Goal: Task Accomplishment & Management: Manage account settings

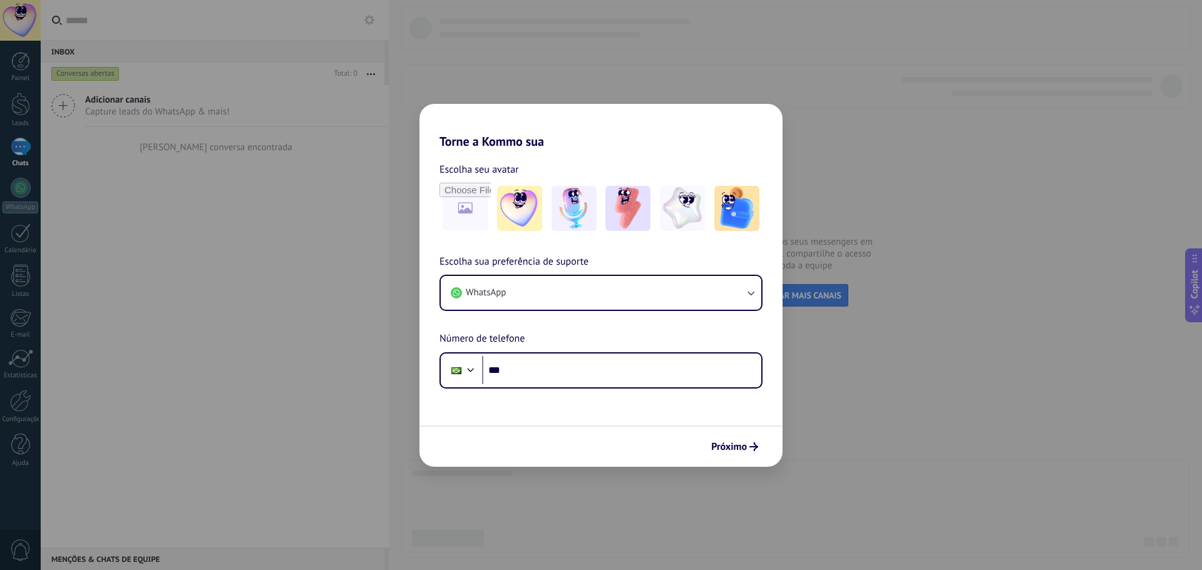
click at [30, 25] on div at bounding box center [20, 20] width 41 height 41
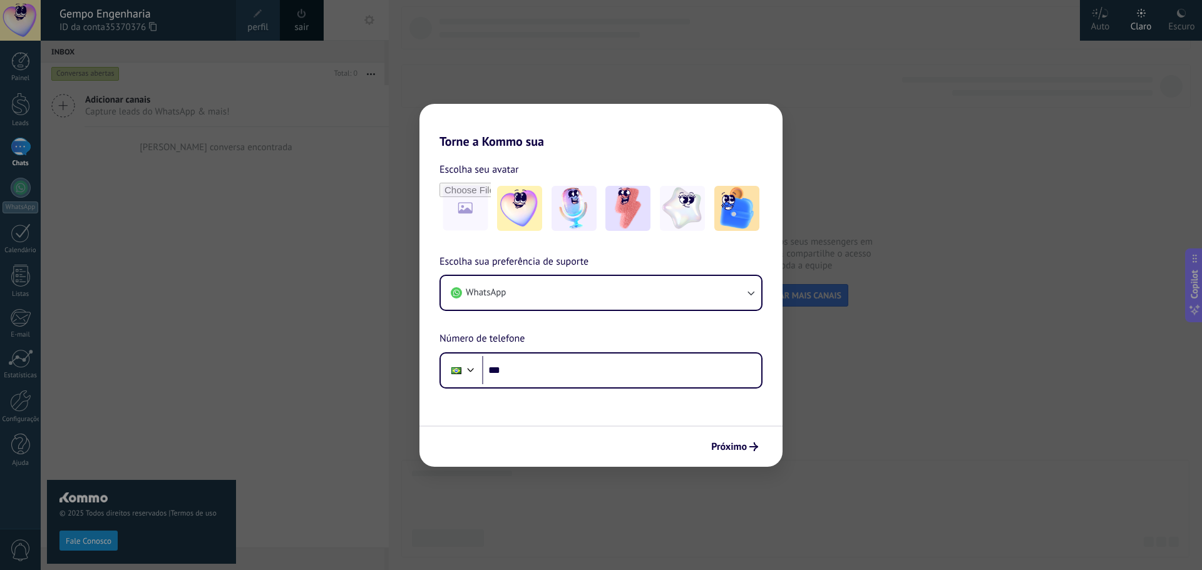
click at [260, 20] on span at bounding box center [258, 14] width 14 height 14
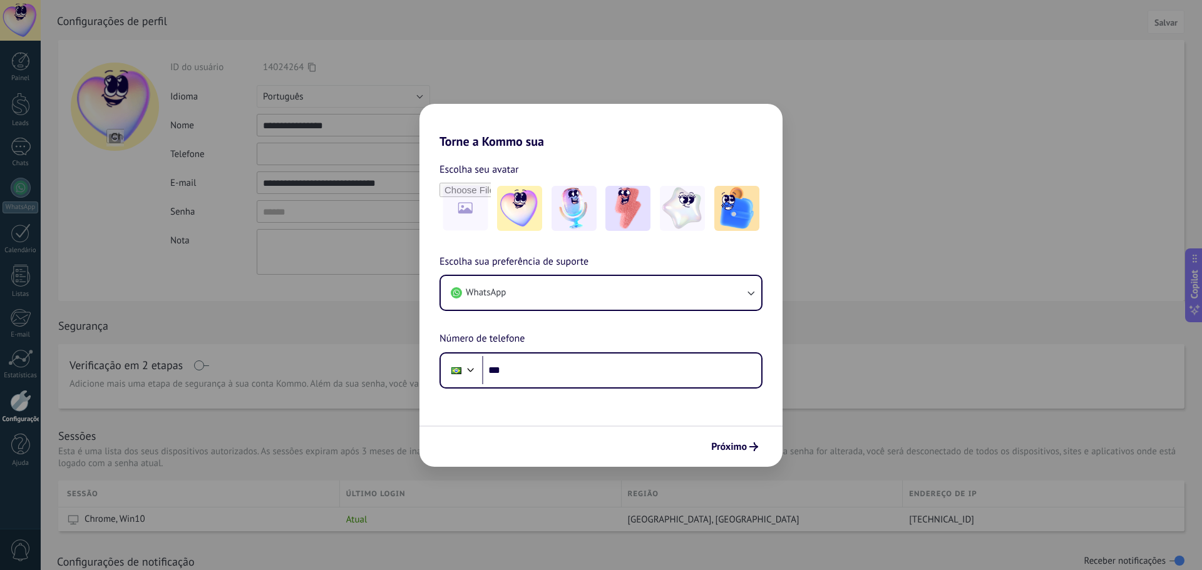
click at [115, 136] on input "file" at bounding box center [115, 138] width 18 height 18
type input "**********"
click at [1164, 19] on span "Salvar" at bounding box center [1166, 22] width 23 height 9
click at [1158, 27] on span "Salvar" at bounding box center [1166, 22] width 23 height 9
click at [25, 78] on div "Painel" at bounding box center [21, 79] width 36 height 8
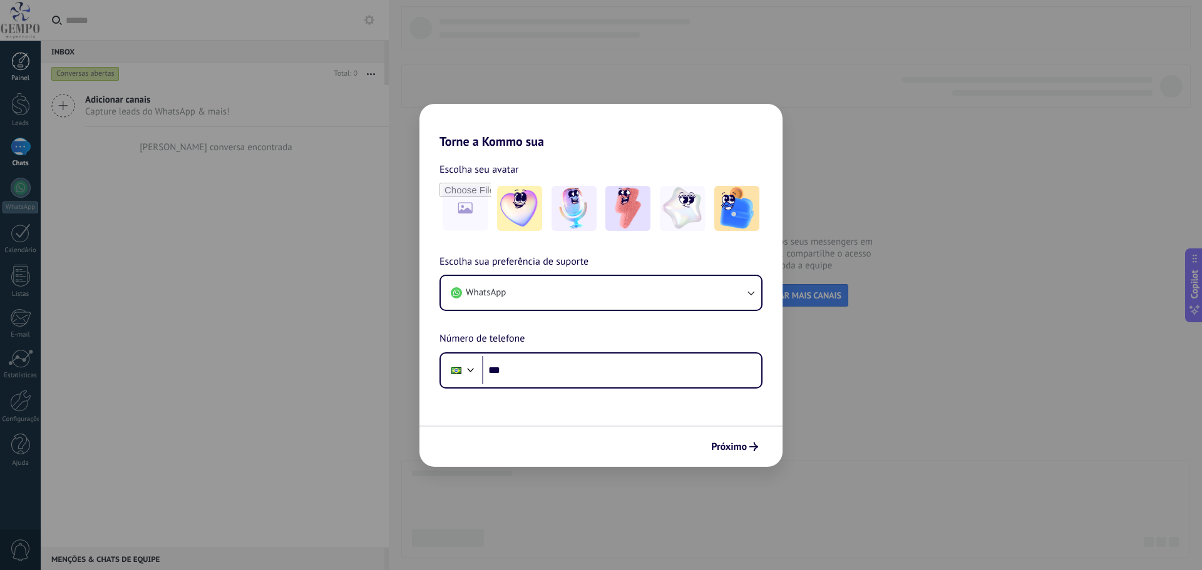
click at [24, 71] on link "Painel" at bounding box center [20, 67] width 41 height 31
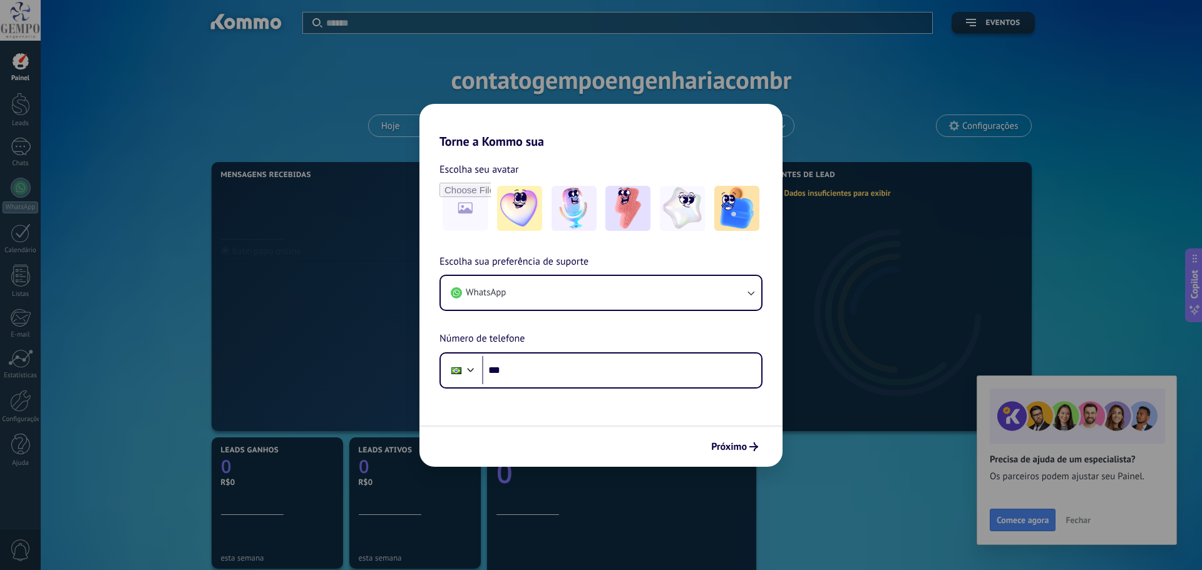
click at [998, 128] on span "Configurações" at bounding box center [990, 126] width 56 height 11
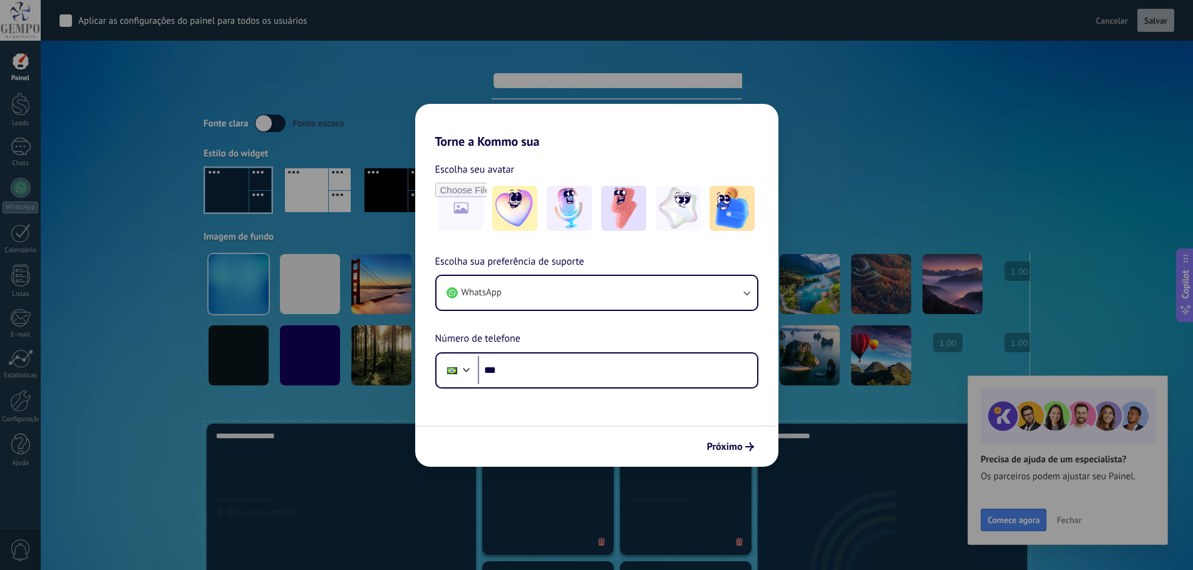
click at [582, 90] on input "**********" at bounding box center [616, 81] width 250 height 38
type input "**********"
click at [1159, 17] on span "Salvar" at bounding box center [1155, 20] width 23 height 9
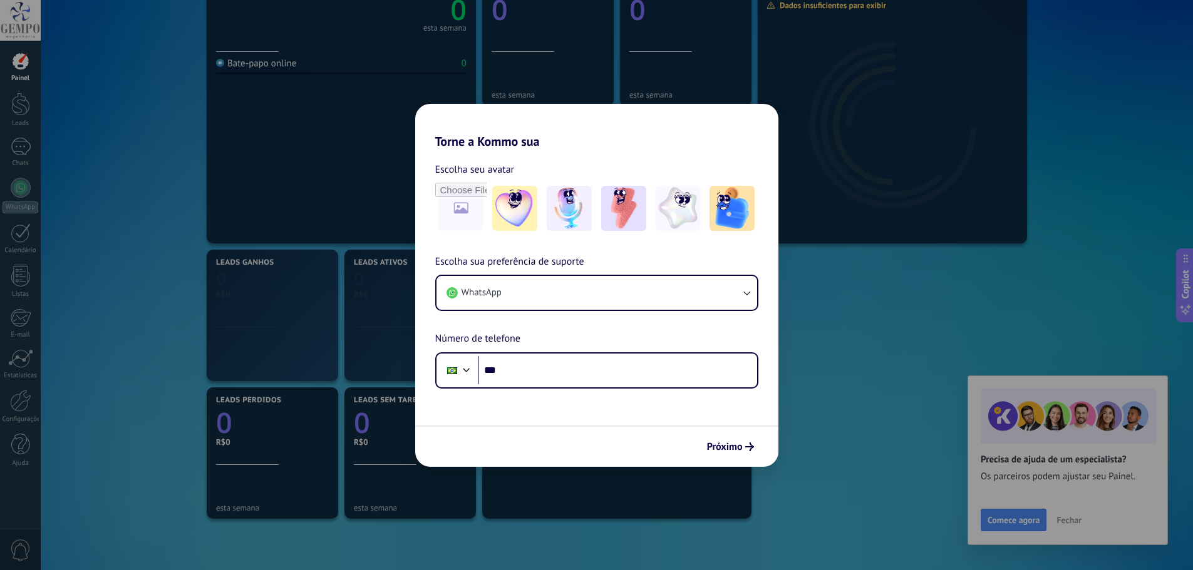
scroll to position [125, 0]
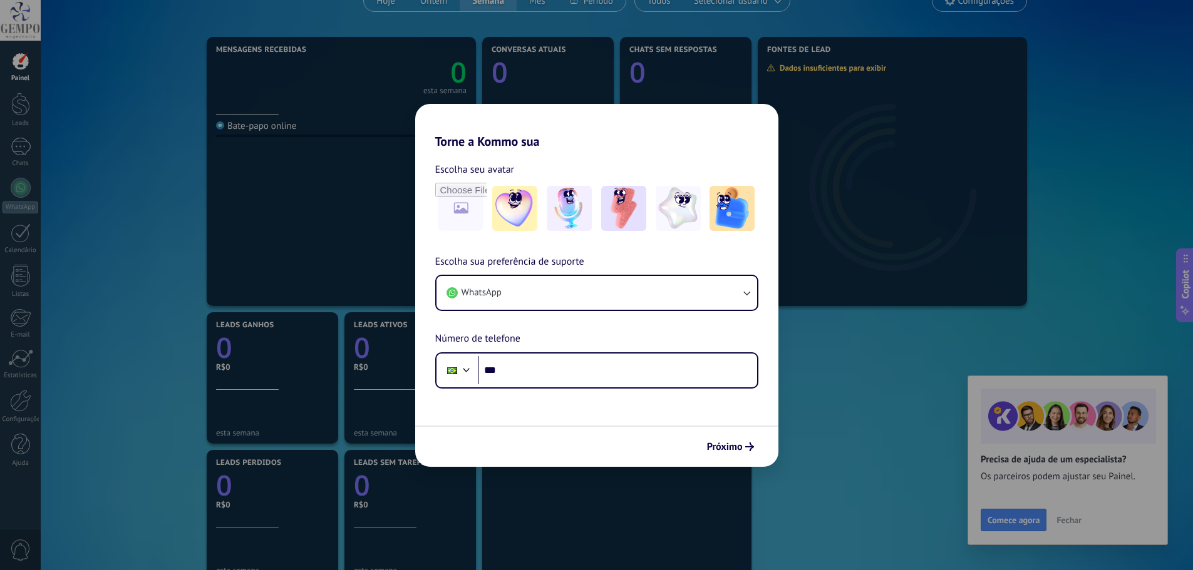
click at [995, 3] on span "Configurações" at bounding box center [986, 1] width 56 height 11
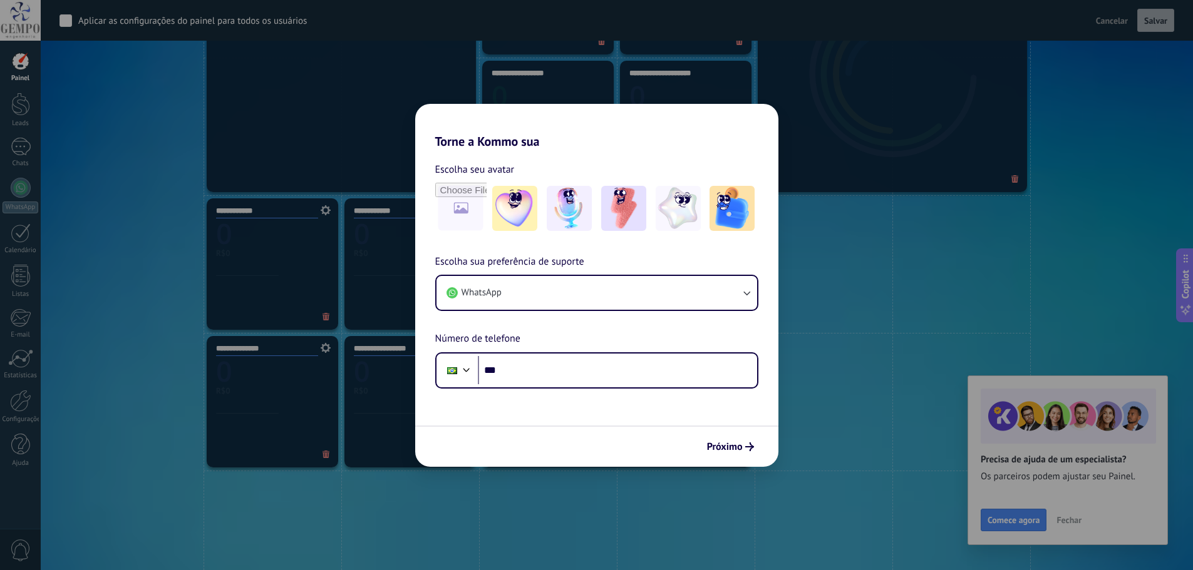
scroll to position [626, 0]
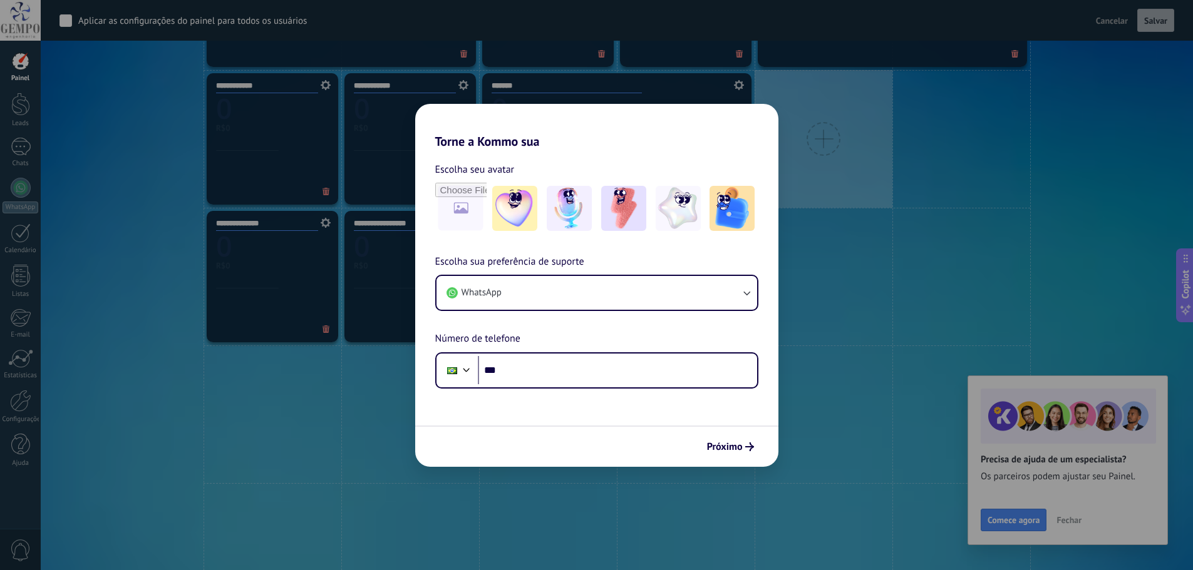
click at [827, 147] on div at bounding box center [823, 139] width 34 height 34
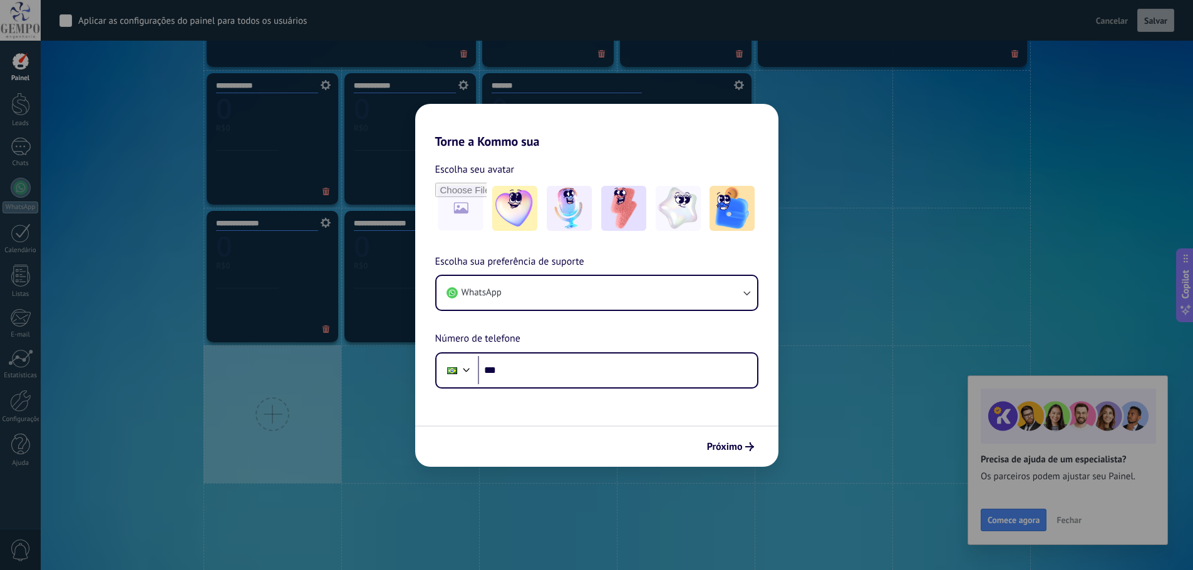
click at [241, 395] on div at bounding box center [272, 415] width 138 height 138
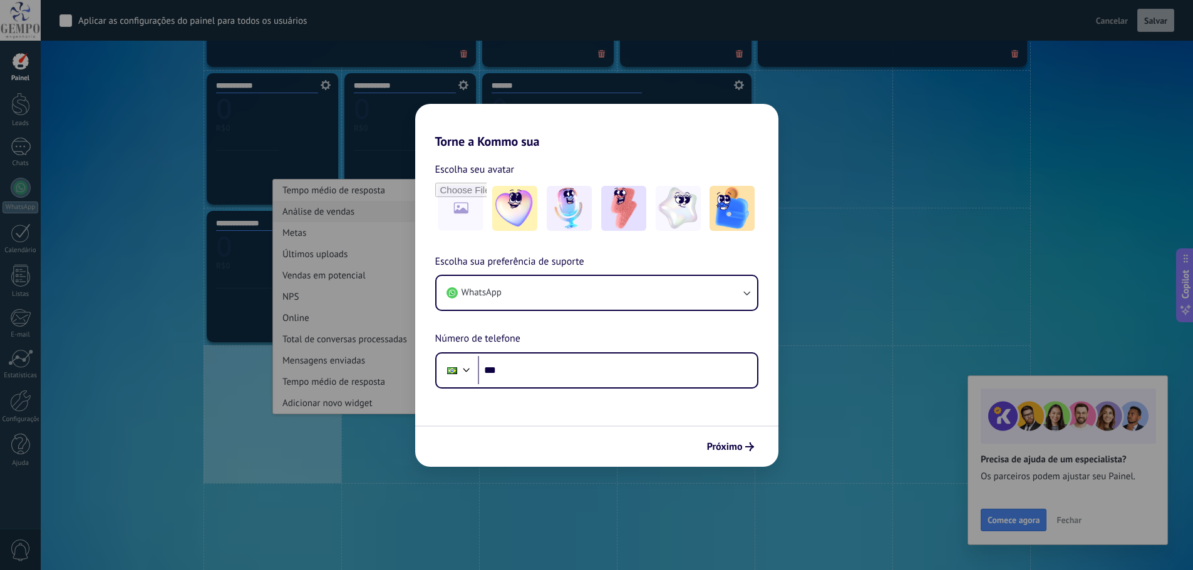
click at [340, 215] on div "Análise de vendas" at bounding box center [344, 211] width 143 height 21
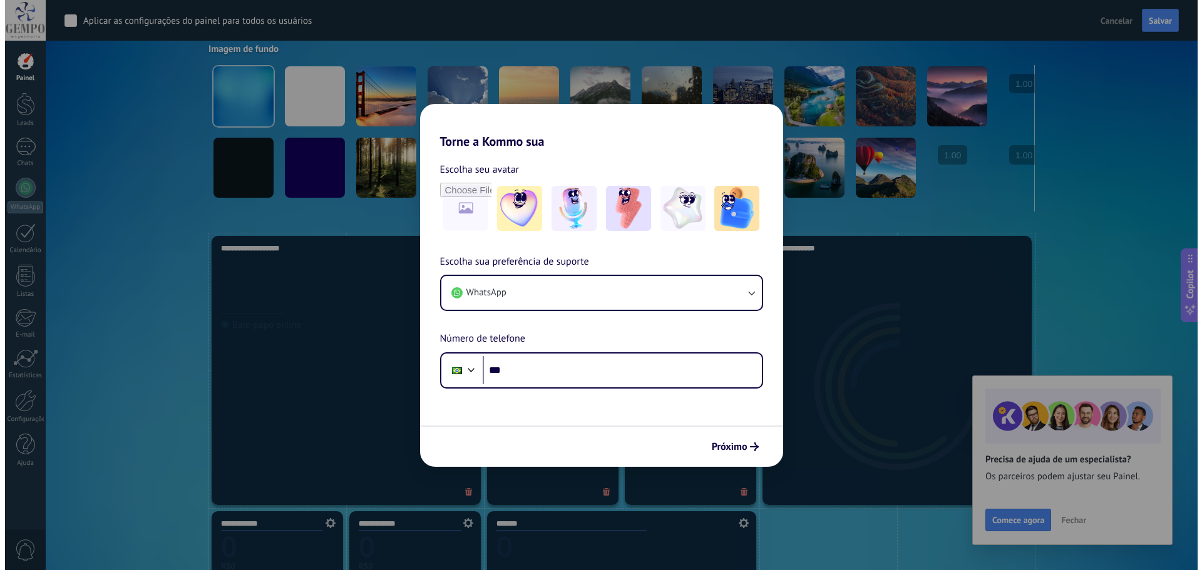
scroll to position [438, 0]
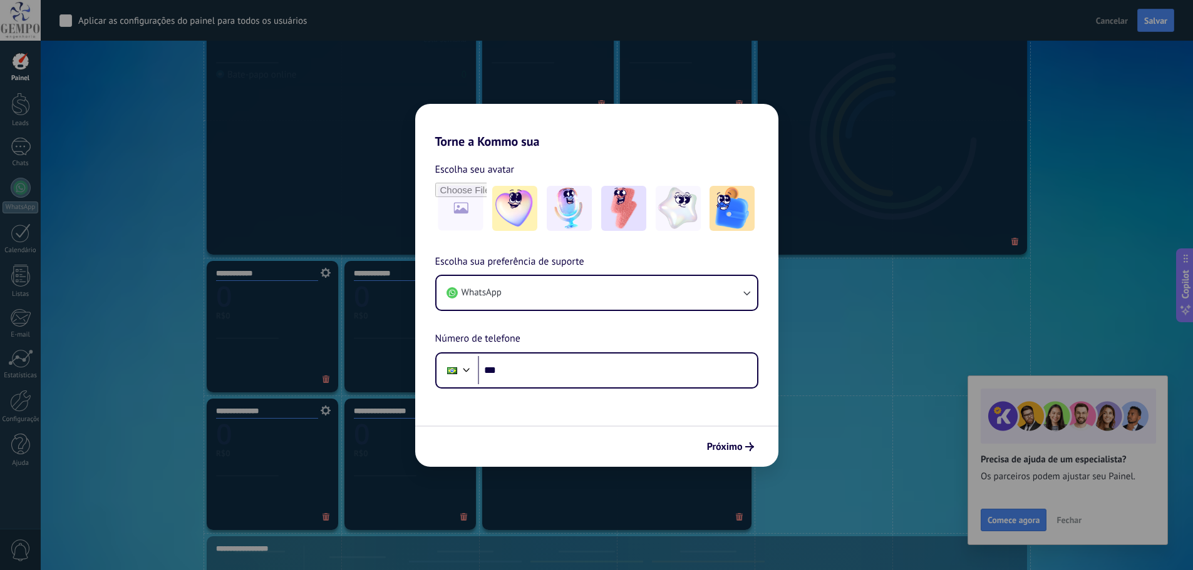
click at [569, 312] on div "*******" at bounding box center [616, 395] width 269 height 269
click at [736, 279] on span at bounding box center [737, 273] width 26 height 23
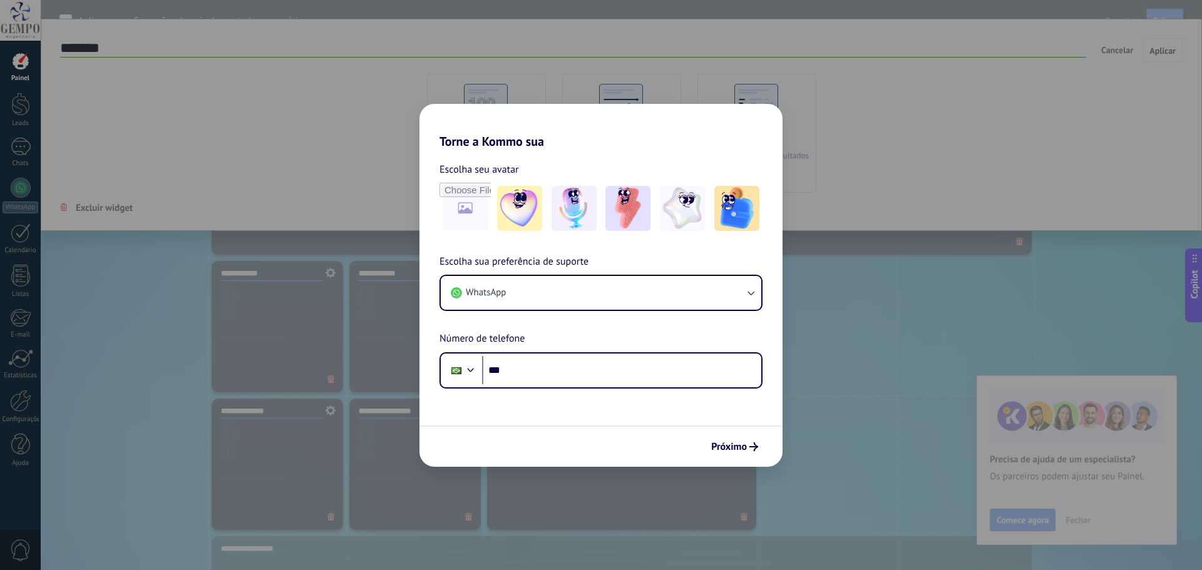
scroll to position [51, 0]
click at [739, 271] on use at bounding box center [744, 273] width 10 height 10
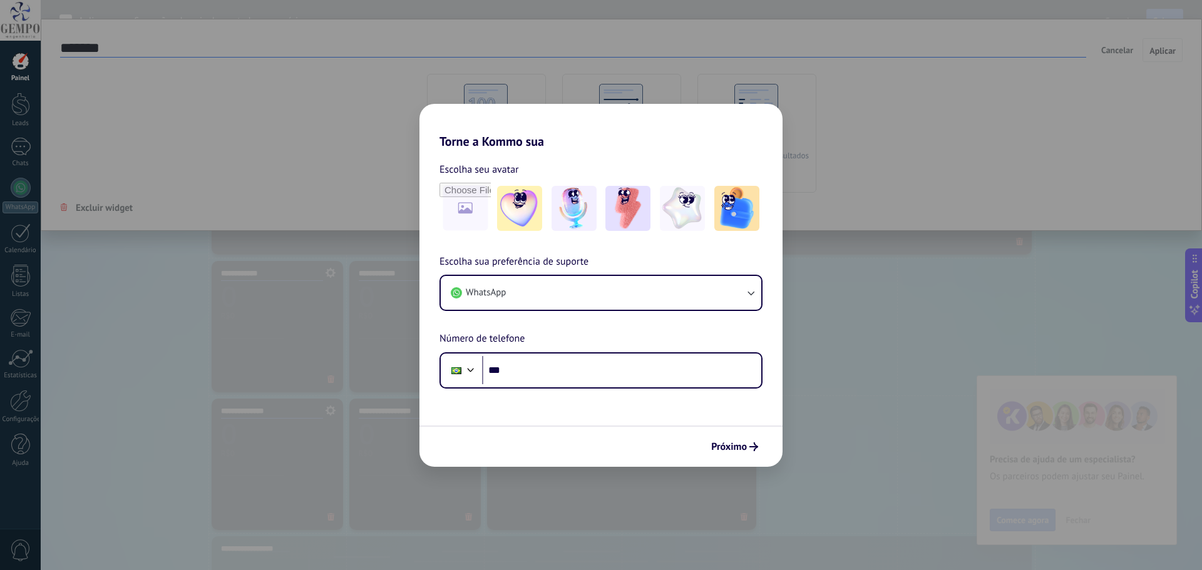
click at [1096, 522] on button "Fechar" at bounding box center [1078, 520] width 36 height 19
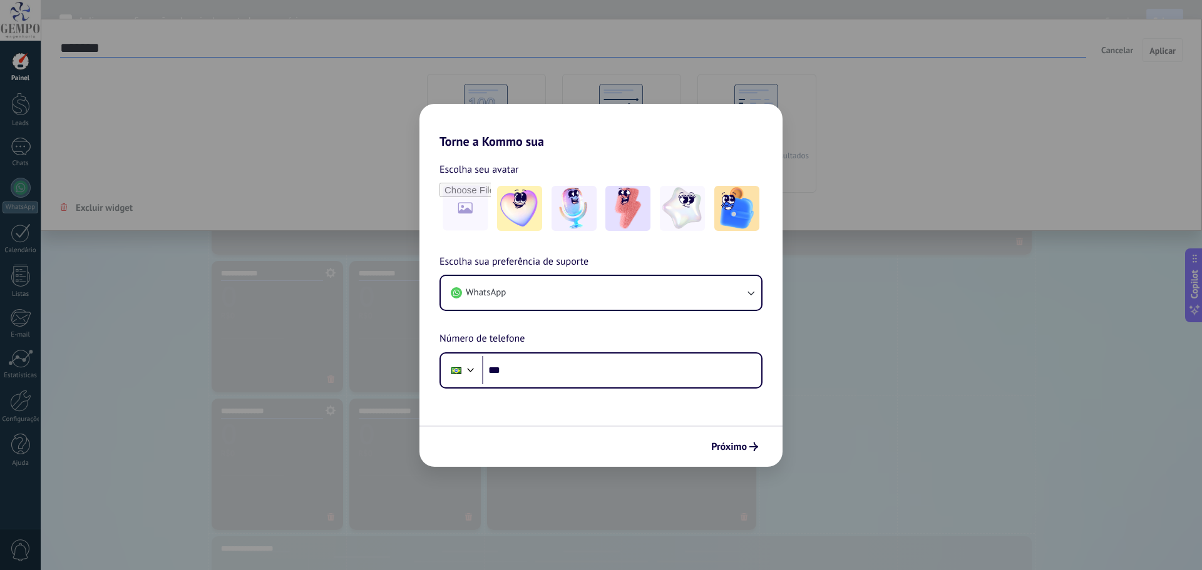
click at [744, 265] on span at bounding box center [742, 273] width 26 height 23
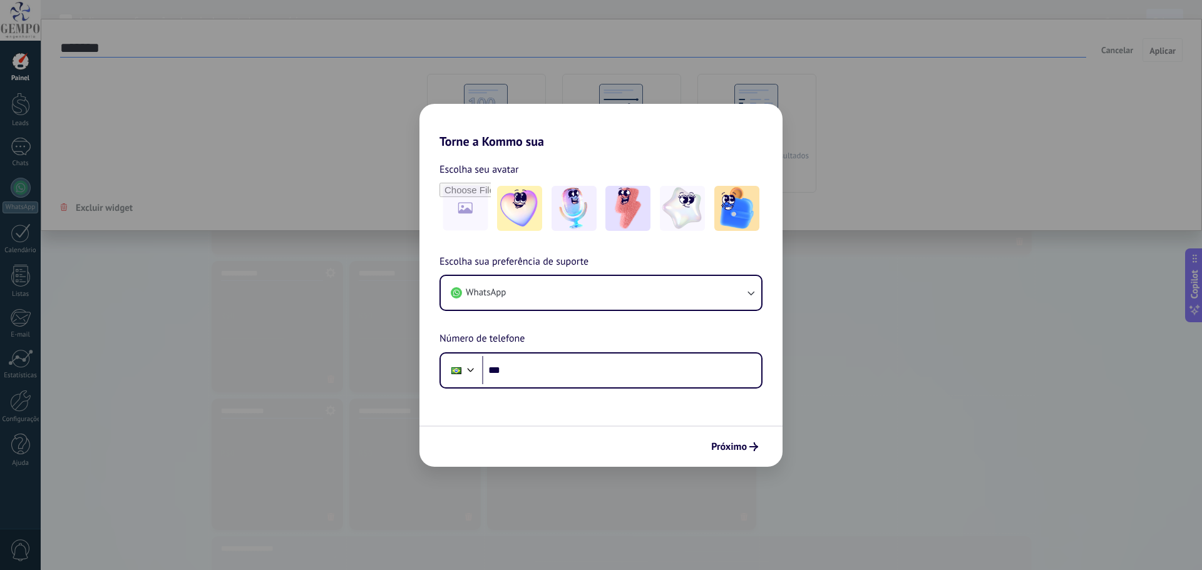
click at [739, 272] on icon at bounding box center [742, 273] width 14 height 10
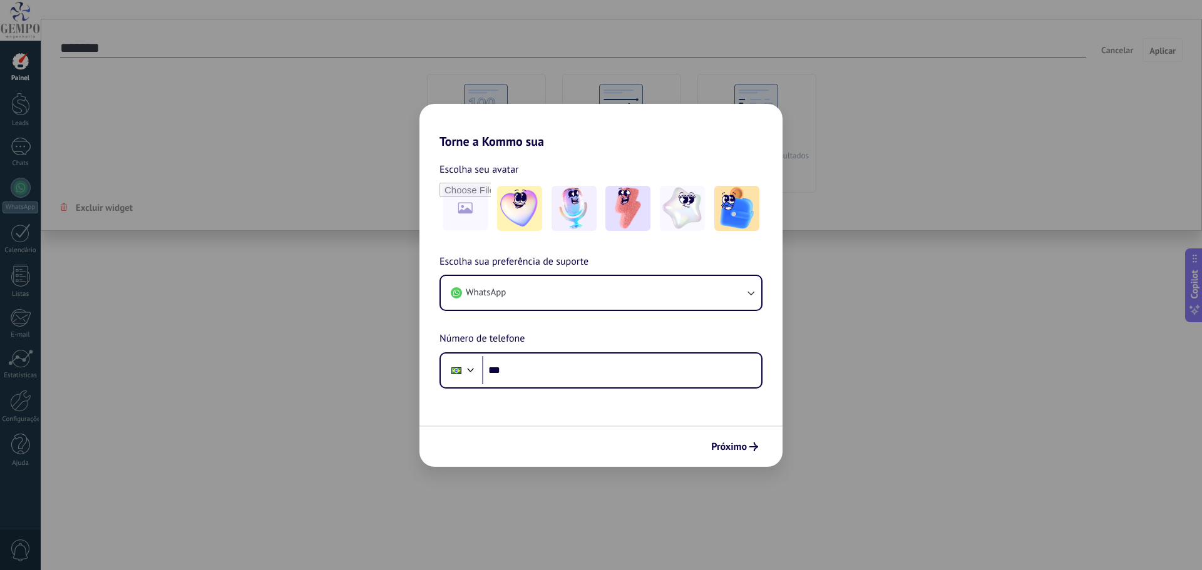
click at [739, 272] on icon at bounding box center [742, 273] width 14 height 10
click at [651, 308] on div "*******" at bounding box center [621, 395] width 269 height 269
click at [738, 278] on span at bounding box center [742, 273] width 26 height 23
click at [815, 305] on div at bounding box center [828, 327] width 138 height 138
click at [770, 291] on div "Tempo médio de resposta Metas Últimos uploads Vendas em potencial NPS Online To…" at bounding box center [828, 327] width 138 height 138
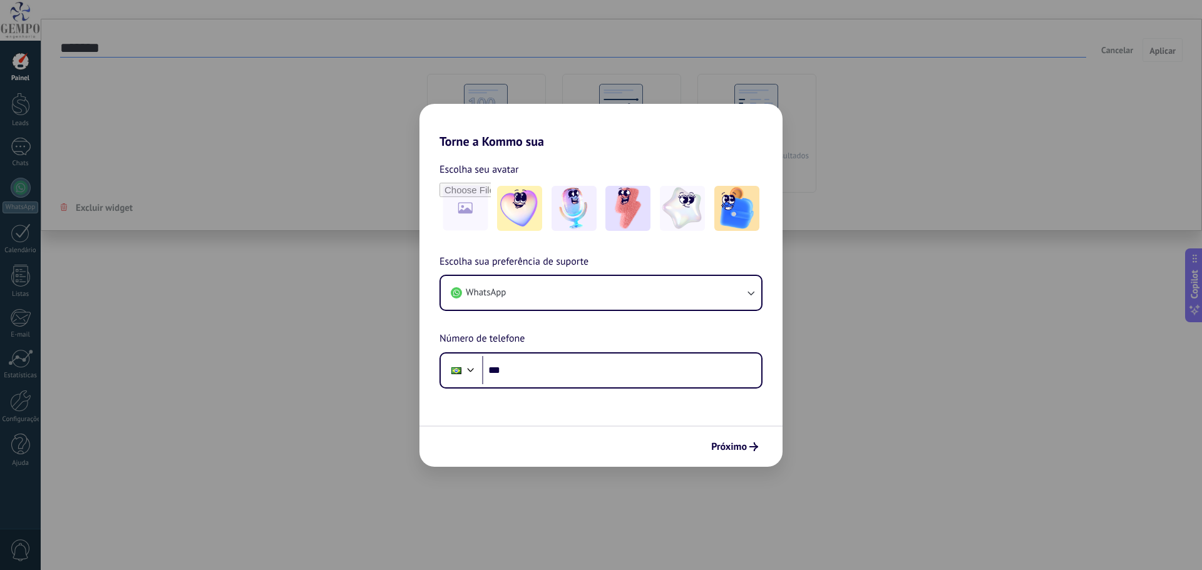
drag, startPoint x: 669, startPoint y: 347, endPoint x: 945, endPoint y: 347, distance: 276.1
drag, startPoint x: 386, startPoint y: 470, endPoint x: 652, endPoint y: 455, distance: 265.9
click at [540, 323] on div at bounding box center [553, 327] width 34 height 34
click at [595, 342] on div "Tempo médio de resposta" at bounding box center [624, 337] width 143 height 21
click at [704, 322] on div at bounding box center [691, 327] width 138 height 138
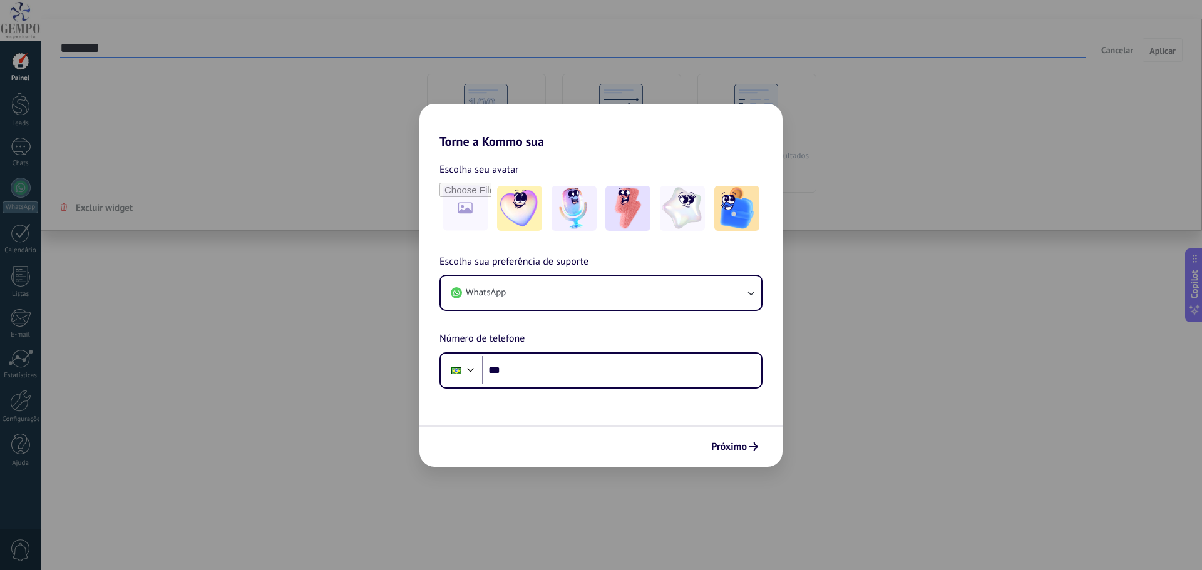
click at [740, 464] on div "Mensagens enviadas" at bounding box center [762, 465] width 143 height 21
click at [398, 488] on div at bounding box center [415, 465] width 138 height 138
click at [304, 412] on div "Total de conversas processadas" at bounding box center [342, 410] width 143 height 21
drag, startPoint x: 682, startPoint y: 428, endPoint x: 685, endPoint y: 289, distance: 138.4
drag, startPoint x: 1070, startPoint y: 193, endPoint x: 1107, endPoint y: 284, distance: 97.4
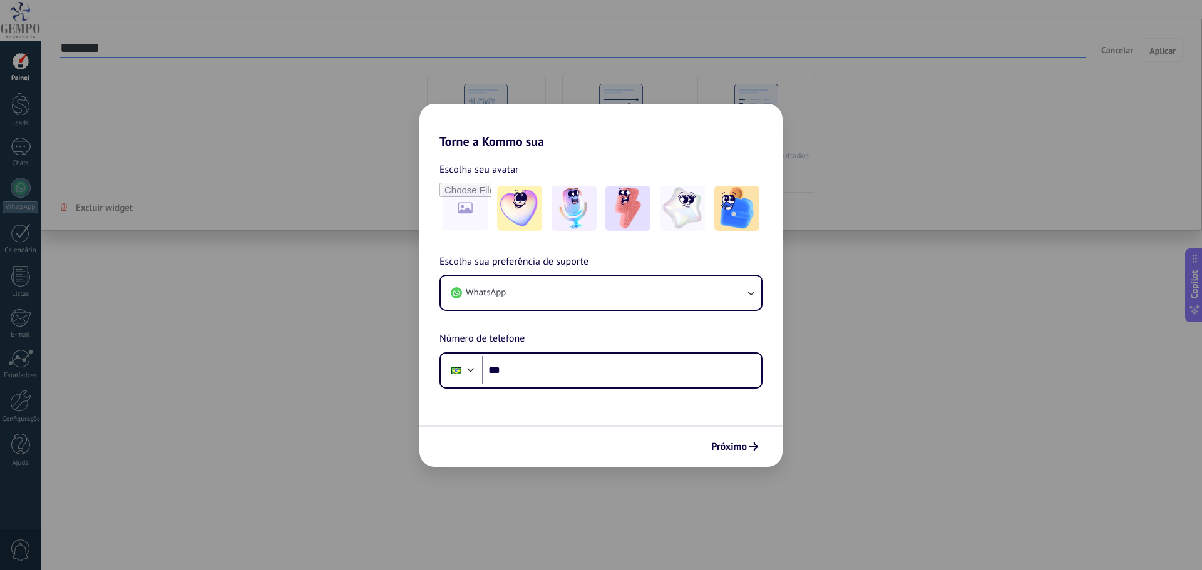
drag, startPoint x: 528, startPoint y: 327, endPoint x: 367, endPoint y: 461, distance: 209.4
drag, startPoint x: 647, startPoint y: 341, endPoint x: 505, endPoint y: 480, distance: 198.3
drag, startPoint x: 687, startPoint y: 216, endPoint x: 689, endPoint y: 433, distance: 217.3
drag, startPoint x: 577, startPoint y: 227, endPoint x: 575, endPoint y: 339, distance: 112.1
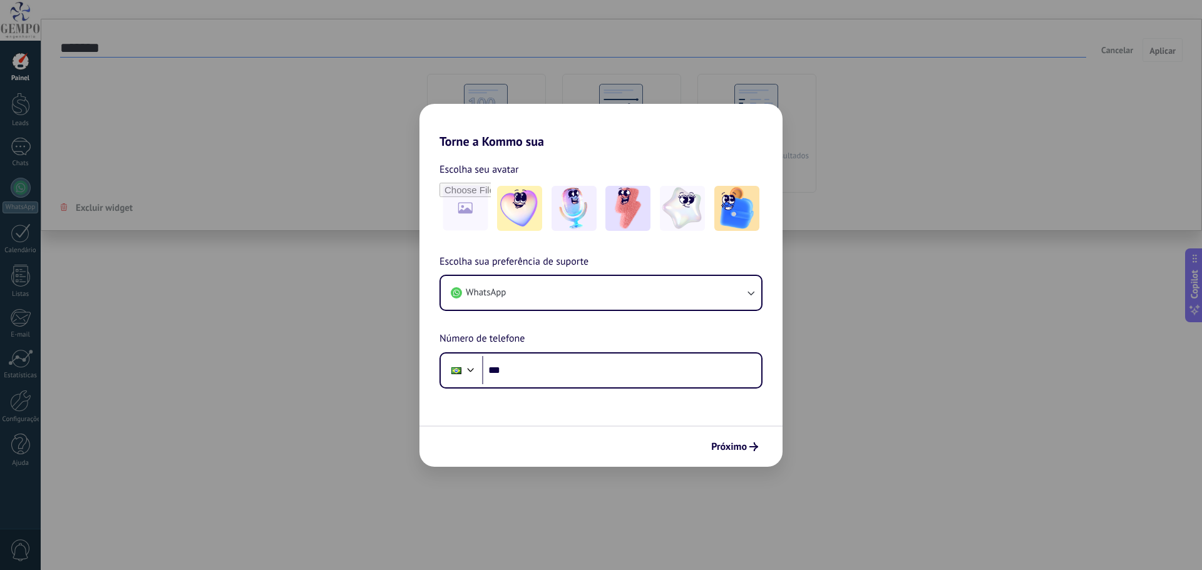
drag, startPoint x: 693, startPoint y: 97, endPoint x: 683, endPoint y: 297, distance: 200.6
drag, startPoint x: 546, startPoint y: 85, endPoint x: 552, endPoint y: 198, distance: 112.8
drag, startPoint x: 825, startPoint y: 350, endPoint x: 693, endPoint y: 174, distance: 219.6
drag, startPoint x: 909, startPoint y: 255, endPoint x: 891, endPoint y: 327, distance: 74.9
click at [897, 329] on div at bounding box center [966, 288] width 138 height 138
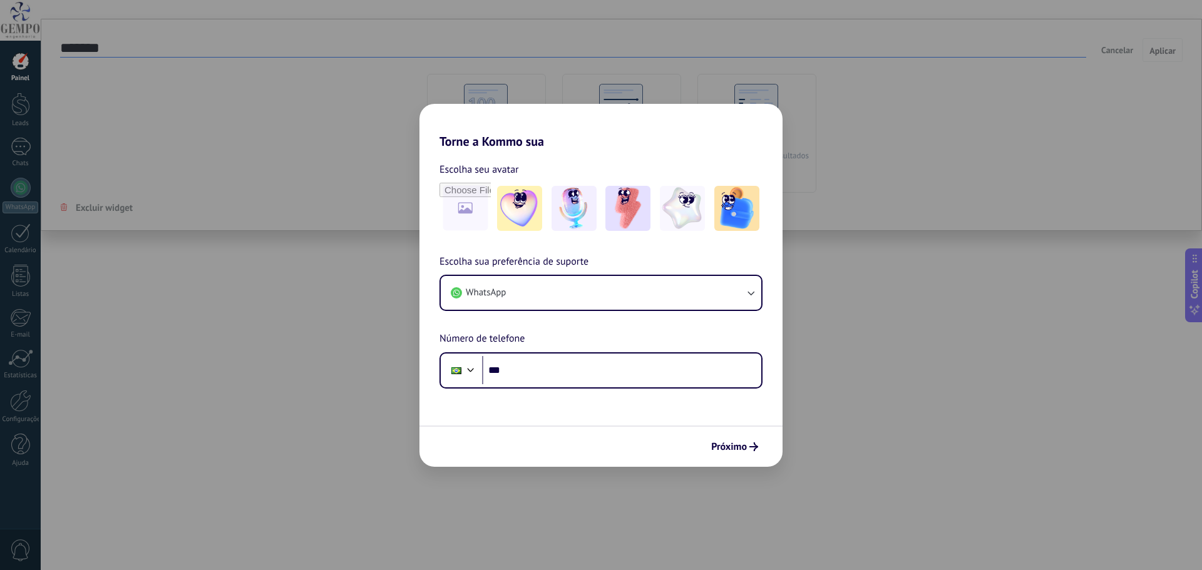
click at [380, 292] on div "**********" at bounding box center [346, 356] width 269 height 269
click at [465, 482] on icon at bounding box center [469, 479] width 8 height 8
click at [743, 480] on icon at bounding box center [745, 479] width 8 height 8
click at [1165, 21] on span "Salvar" at bounding box center [1164, 20] width 23 height 9
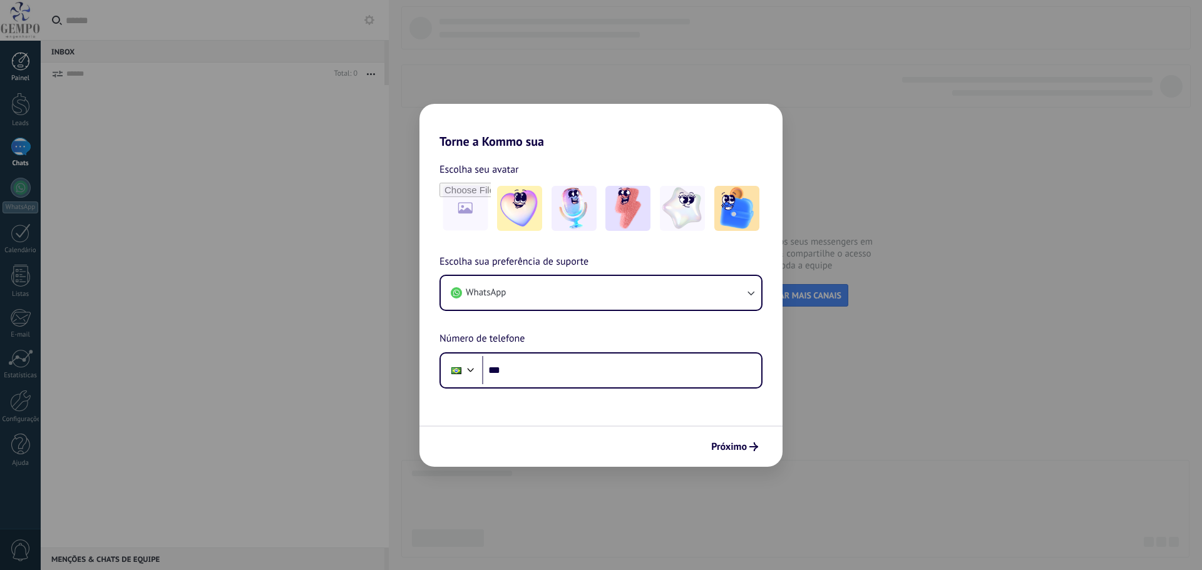
click at [22, 54] on div at bounding box center [20, 61] width 19 height 19
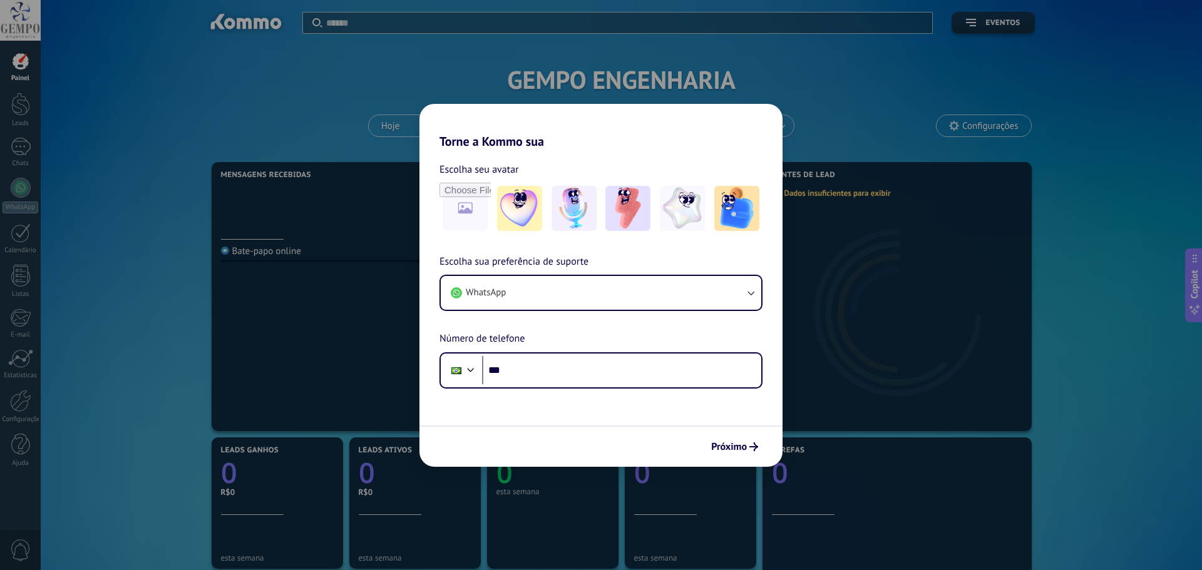
click at [977, 125] on span "Configurações" at bounding box center [990, 126] width 56 height 11
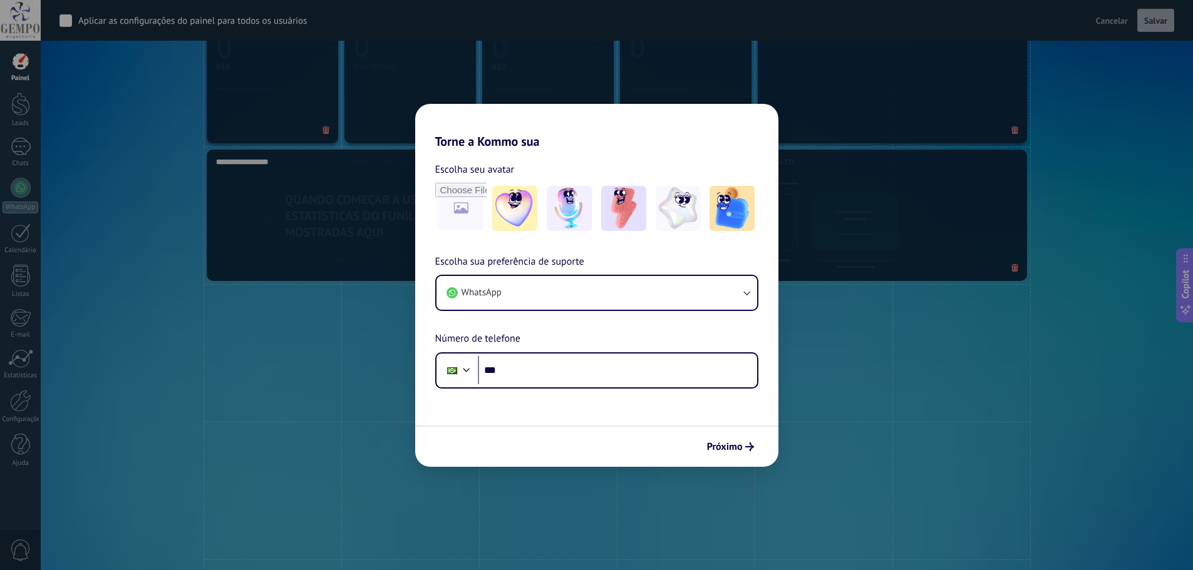
scroll to position [501, 0]
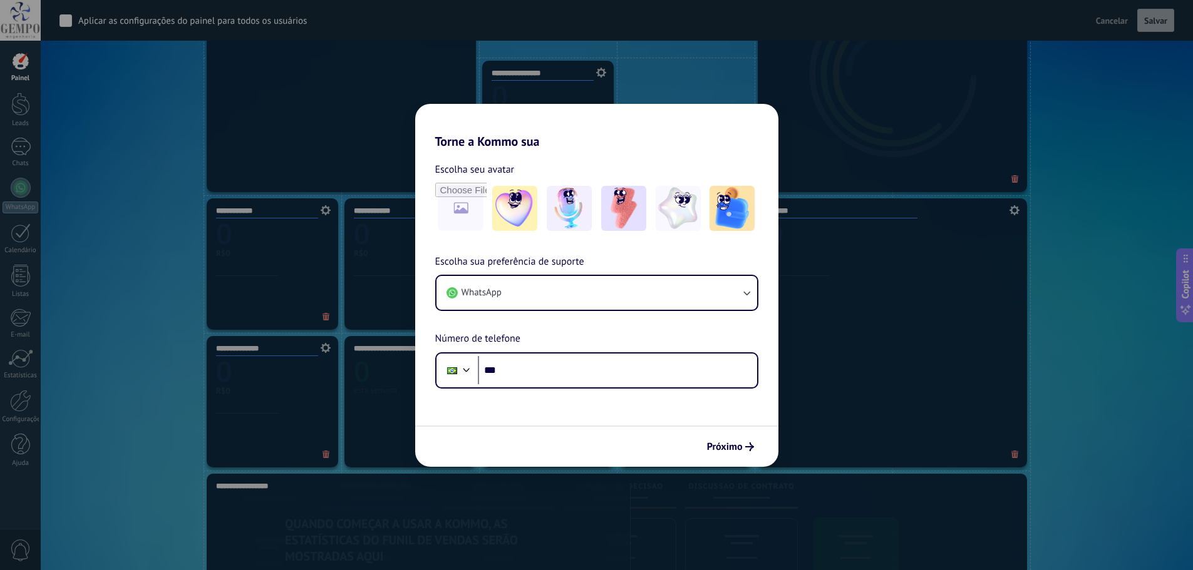
click at [604, 182] on icon at bounding box center [602, 179] width 8 height 8
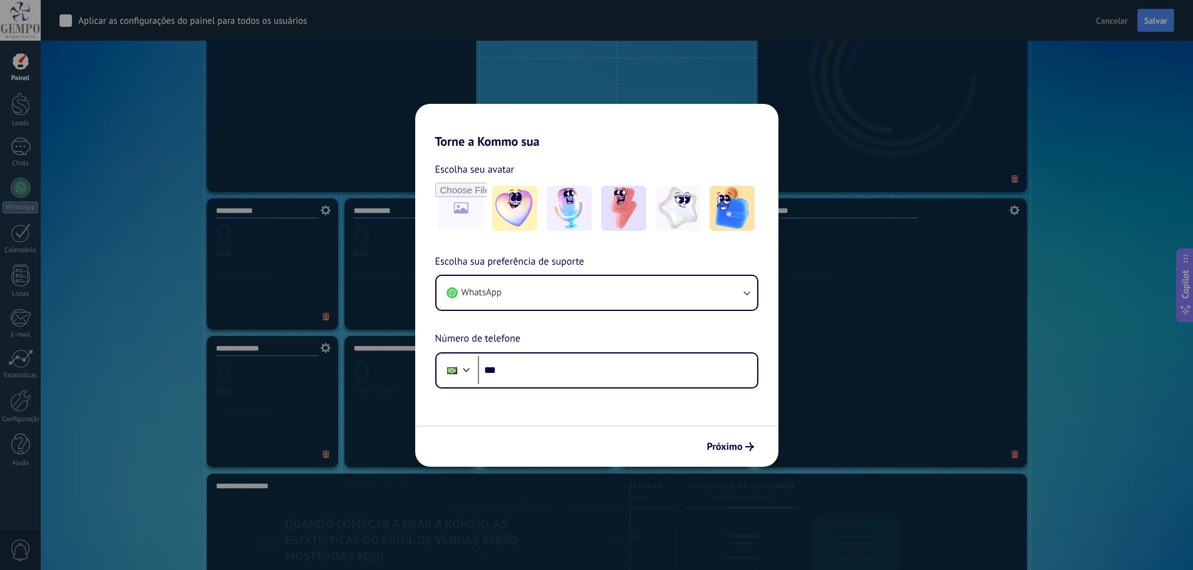
scroll to position [376, 0]
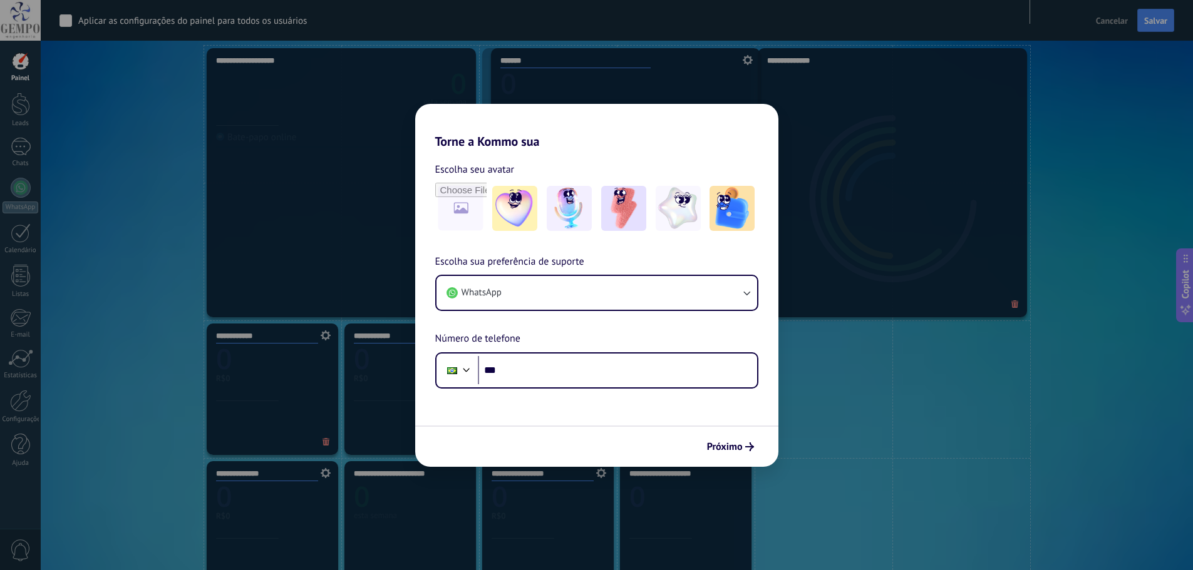
drag, startPoint x: 841, startPoint y: 393, endPoint x: 575, endPoint y: 104, distance: 393.0
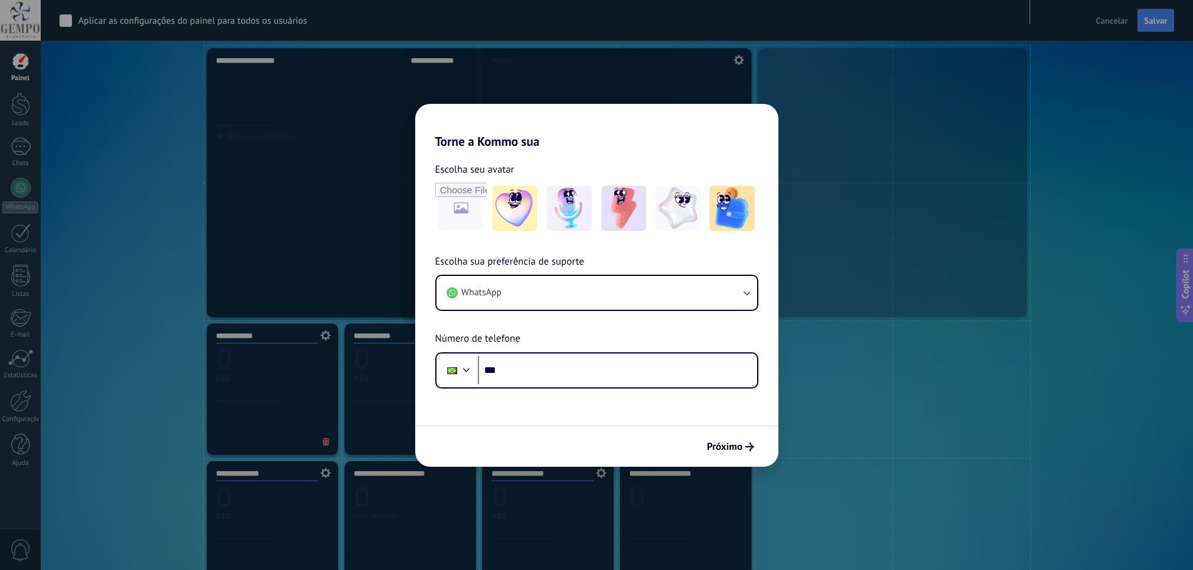
drag, startPoint x: 861, startPoint y: 147, endPoint x: 505, endPoint y: 143, distance: 356.3
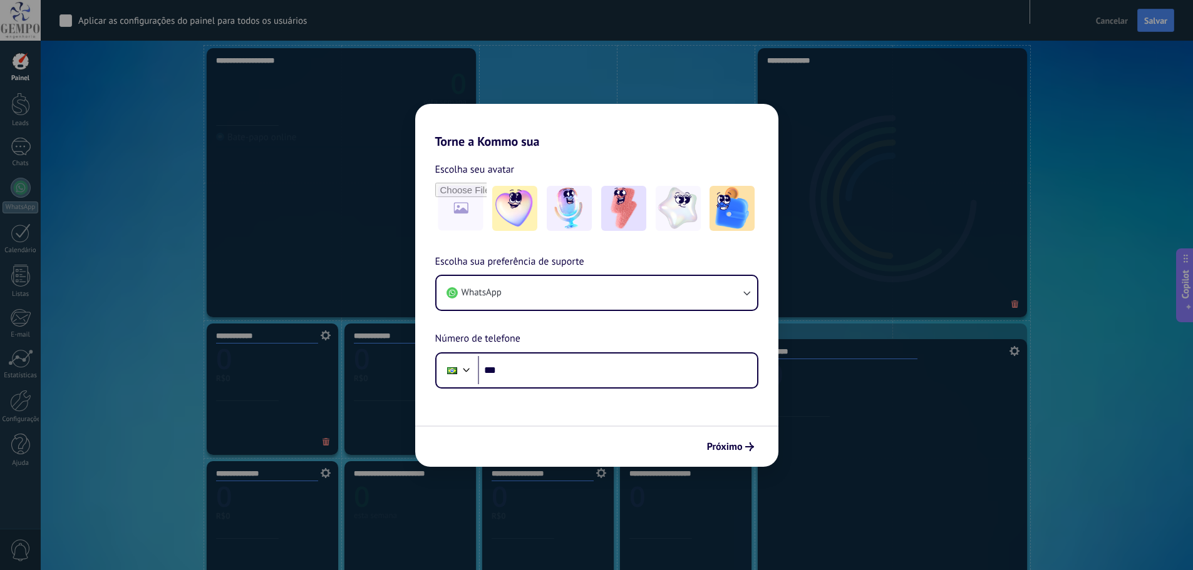
drag, startPoint x: 676, startPoint y: 157, endPoint x: 981, endPoint y: 341, distance: 356.4
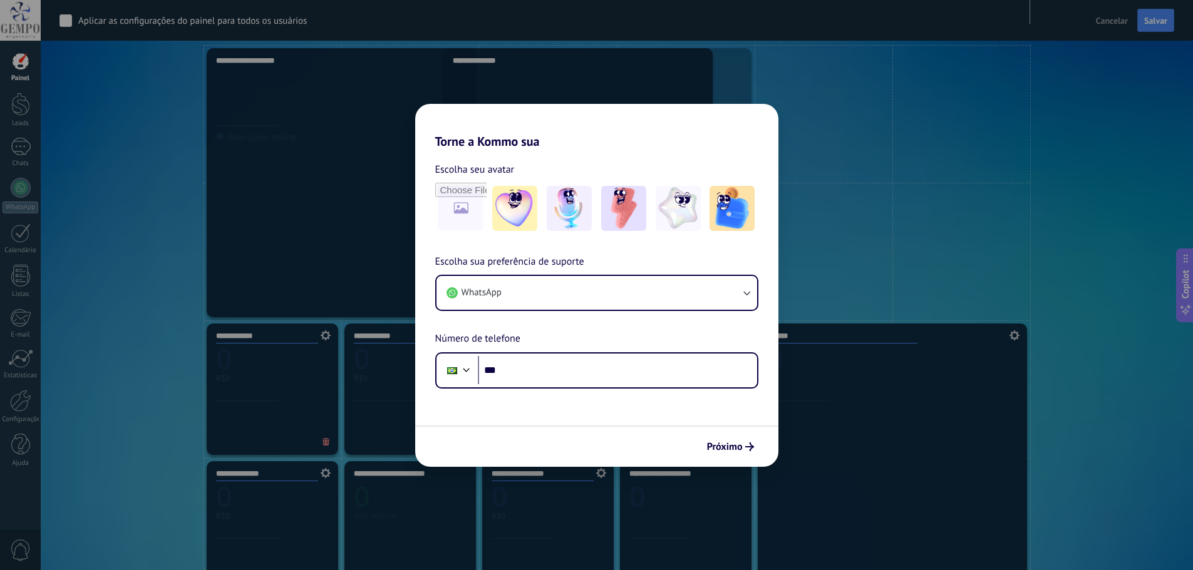
drag, startPoint x: 906, startPoint y: 221, endPoint x: 592, endPoint y: 211, distance: 314.5
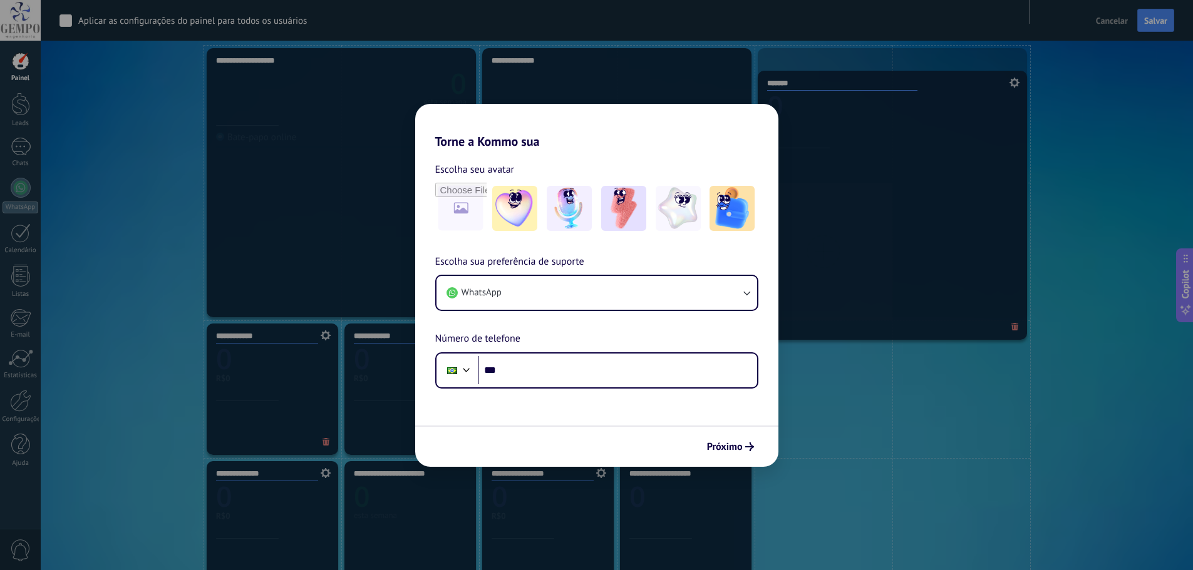
drag, startPoint x: 880, startPoint y: 436, endPoint x: 890, endPoint y: 172, distance: 264.4
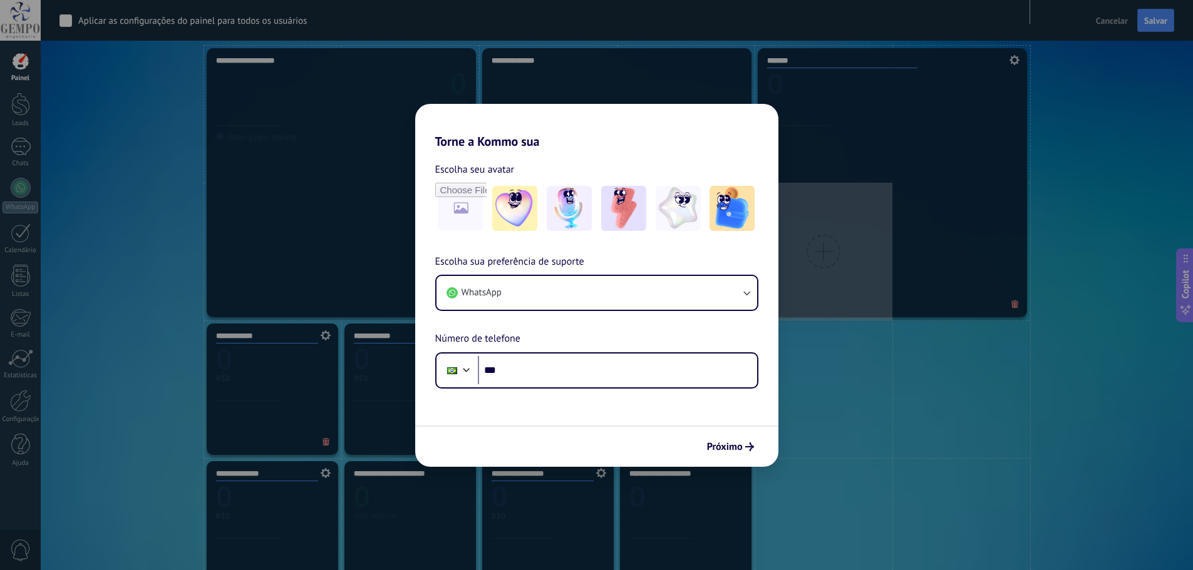
scroll to position [501, 0]
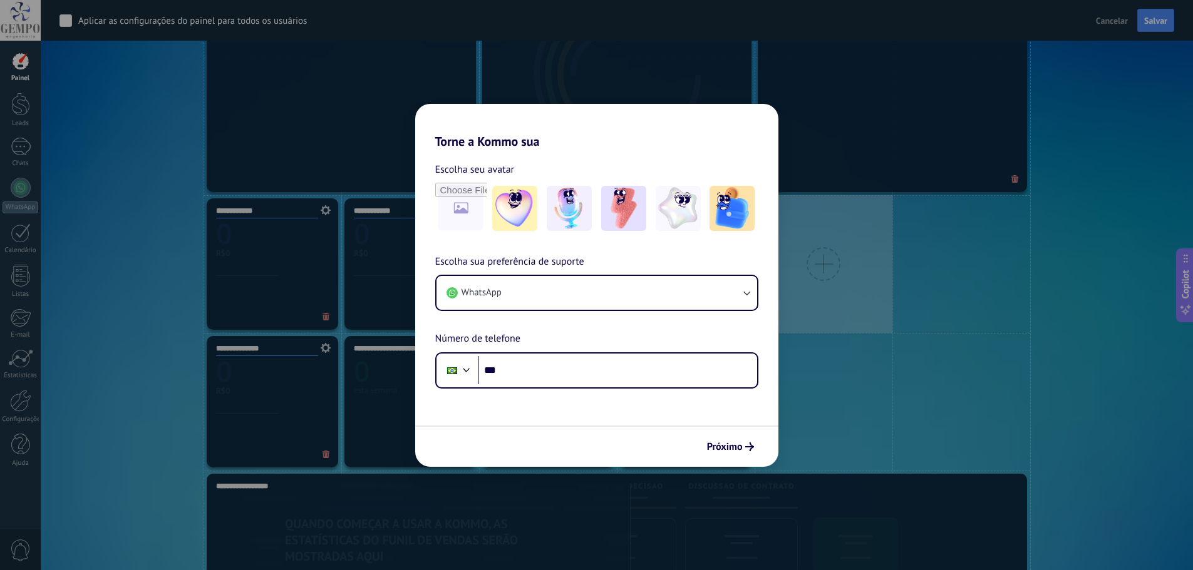
click at [817, 261] on div at bounding box center [823, 264] width 34 height 34
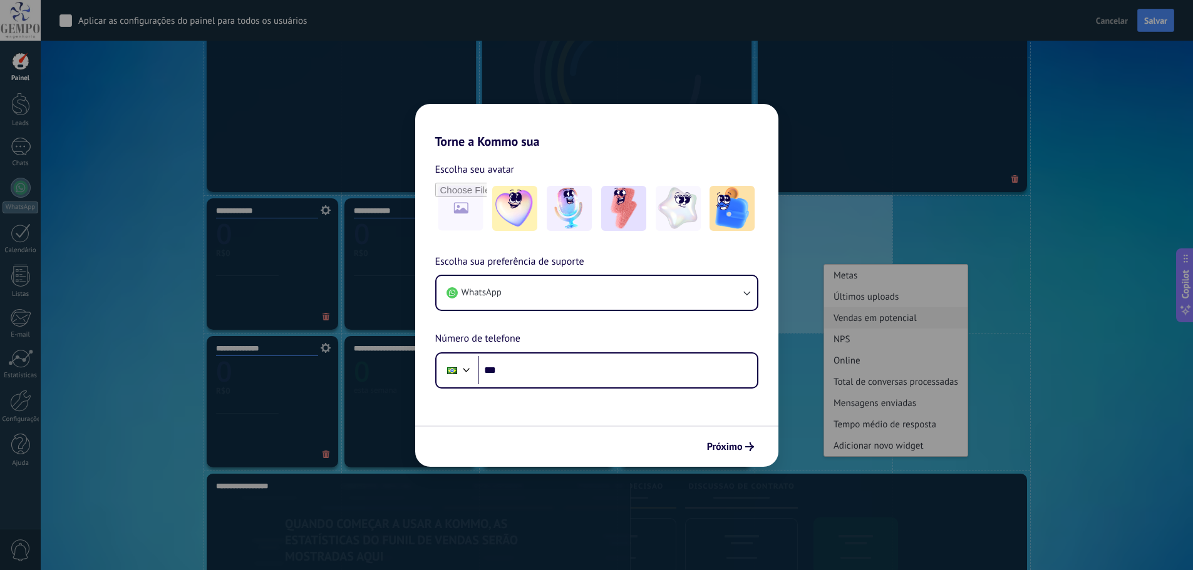
click at [862, 319] on div "Vendas em potencial" at bounding box center [895, 317] width 143 height 21
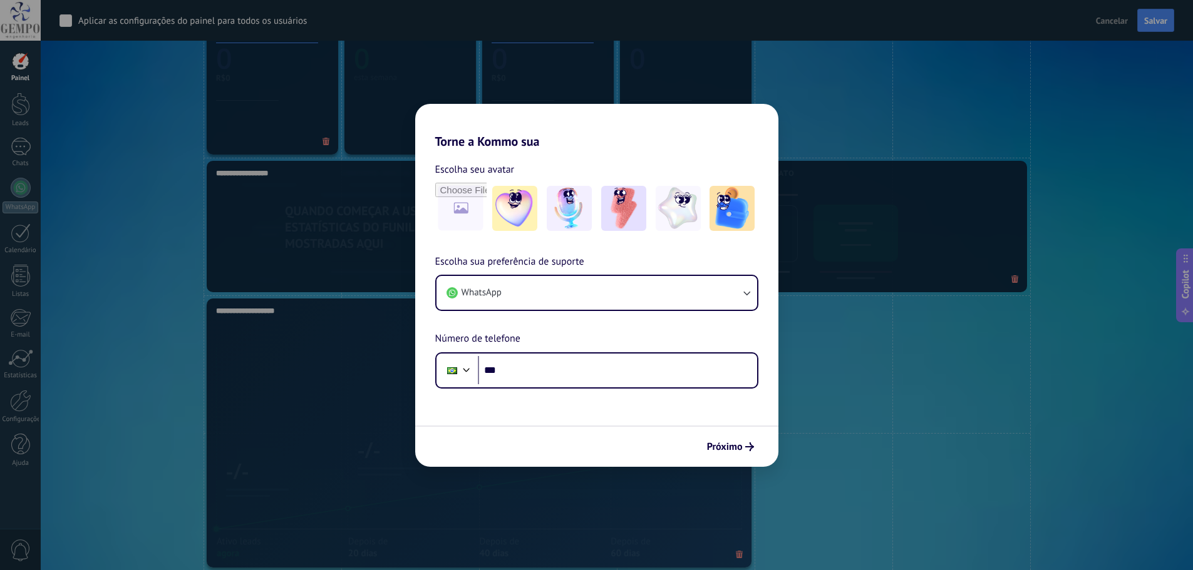
scroll to position [1002, 0]
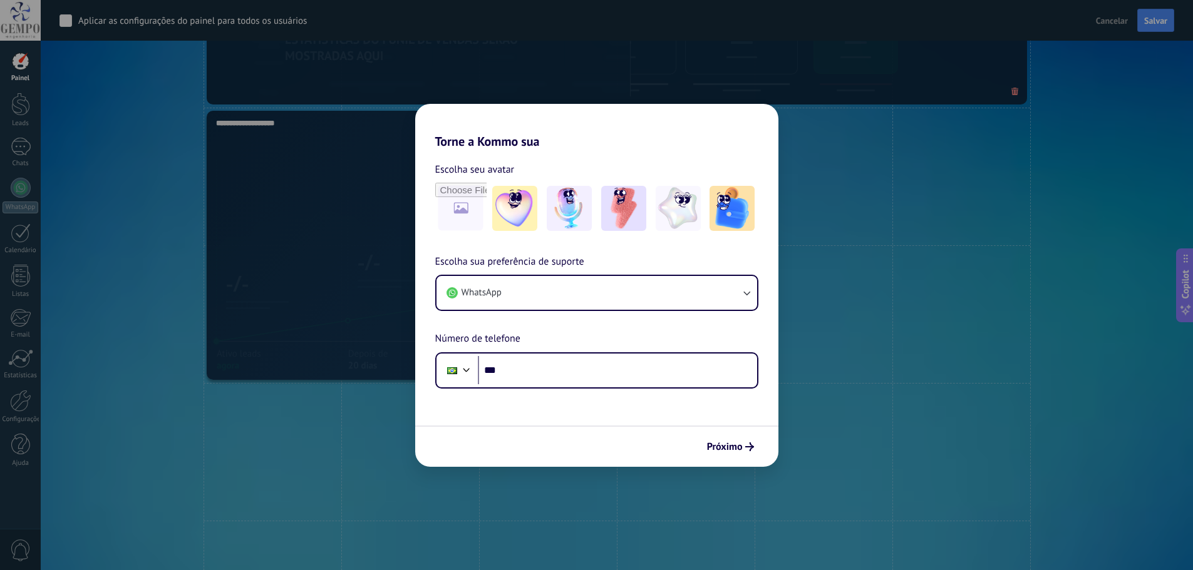
click at [676, 219] on div "**********" at bounding box center [479, 245] width 545 height 269
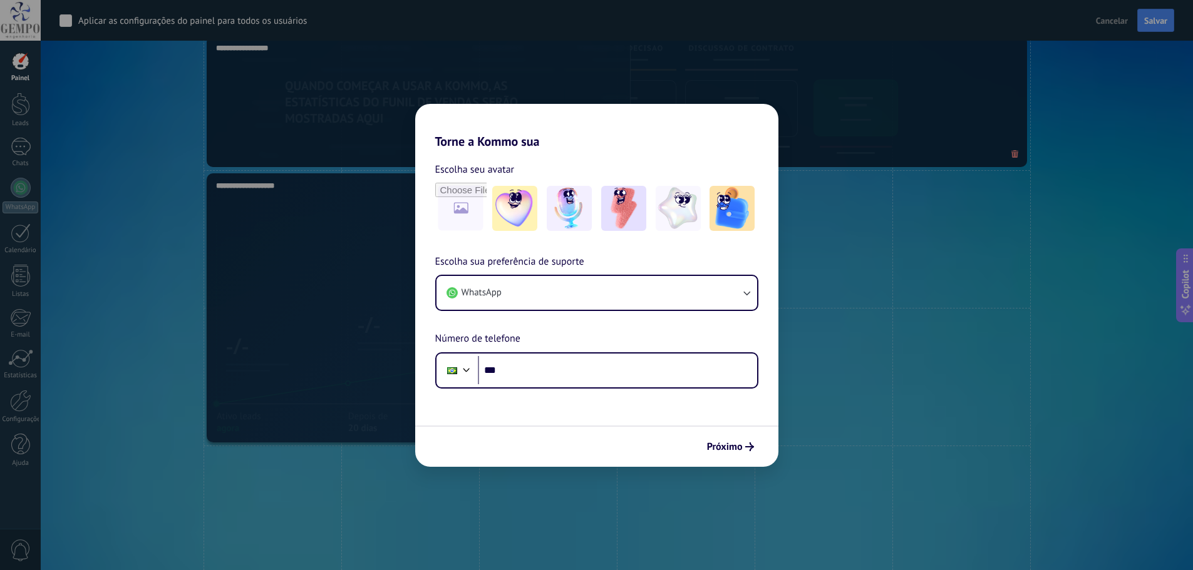
scroll to position [877, 0]
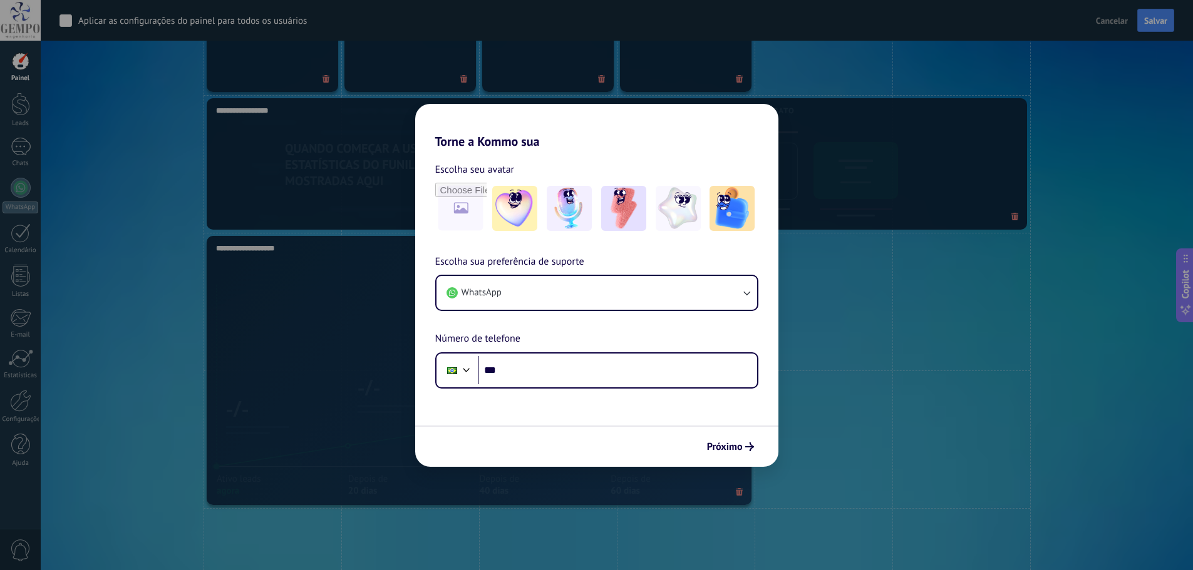
click at [438, 389] on div "**********" at bounding box center [479, 370] width 545 height 269
click at [739, 498] on span at bounding box center [739, 492] width 20 height 21
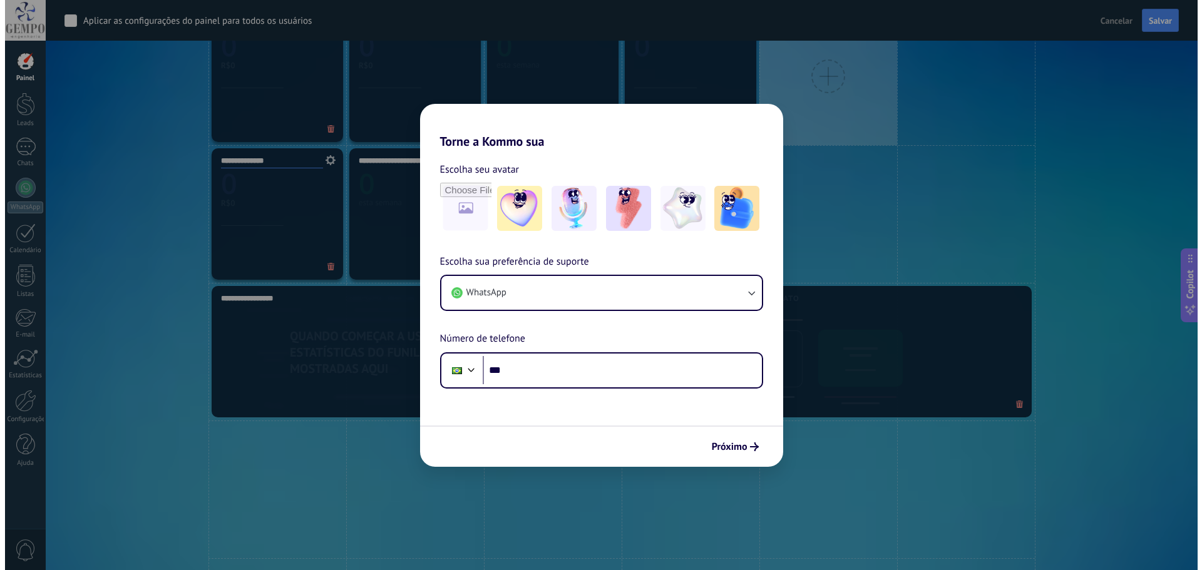
scroll to position [563, 0]
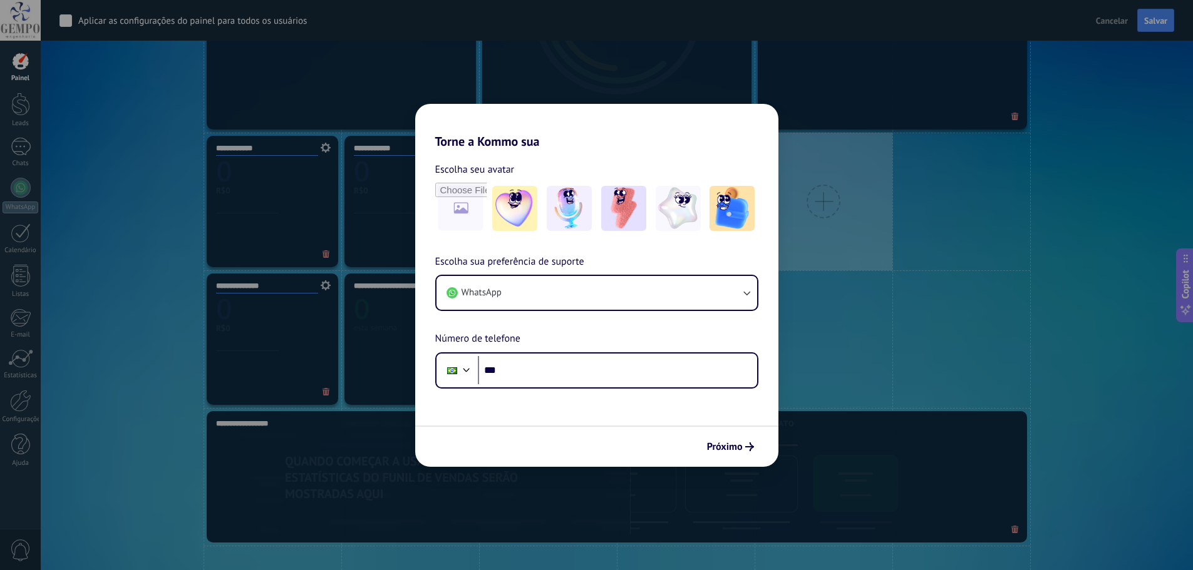
click at [812, 203] on div at bounding box center [823, 202] width 34 height 34
click at [835, 213] on div at bounding box center [823, 202] width 34 height 34
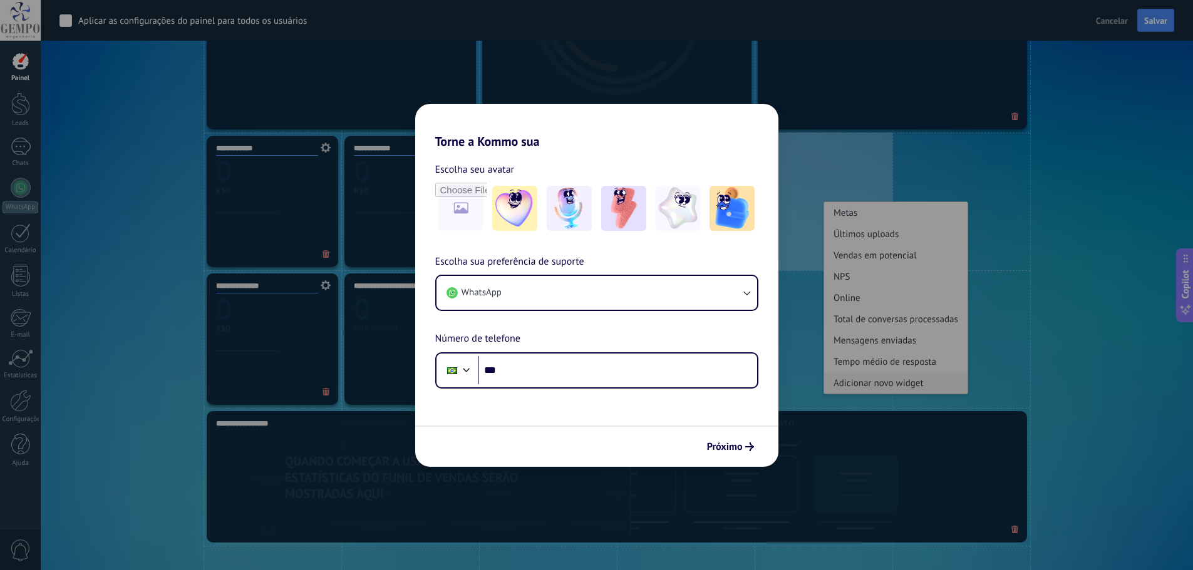
click at [868, 382] on div "Adicionar novo widget" at bounding box center [895, 383] width 143 height 21
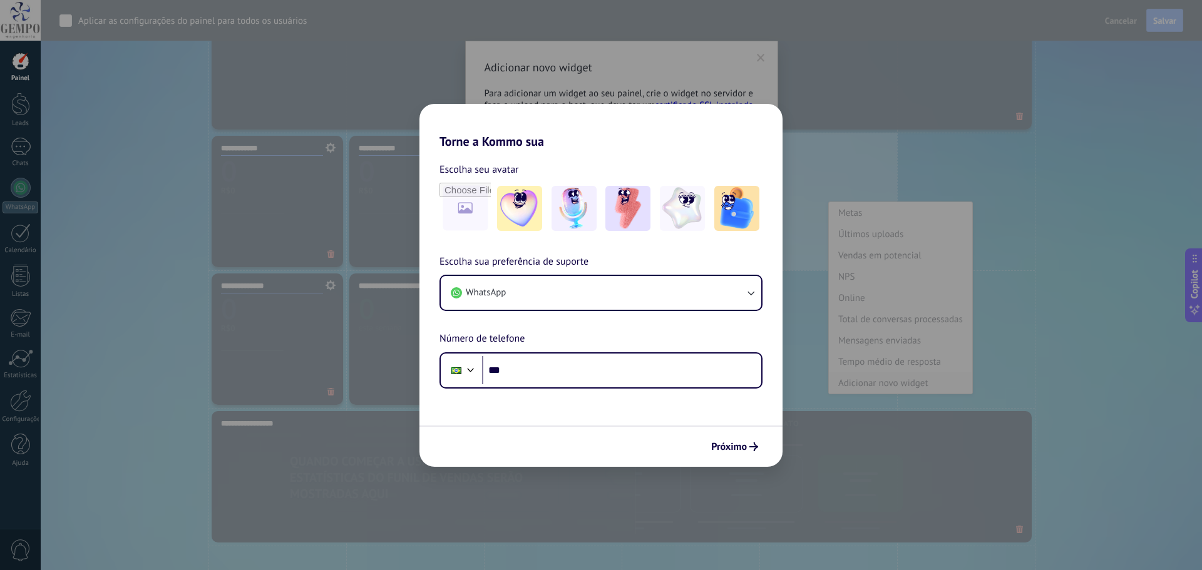
scroll to position [179, 0]
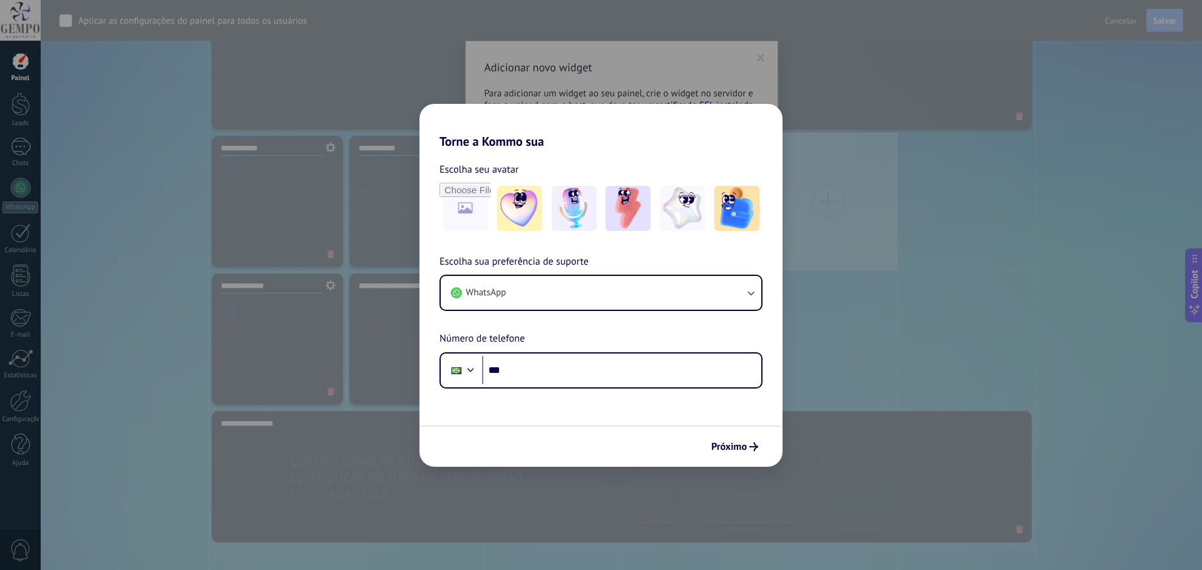
click at [825, 224] on div at bounding box center [828, 202] width 138 height 138
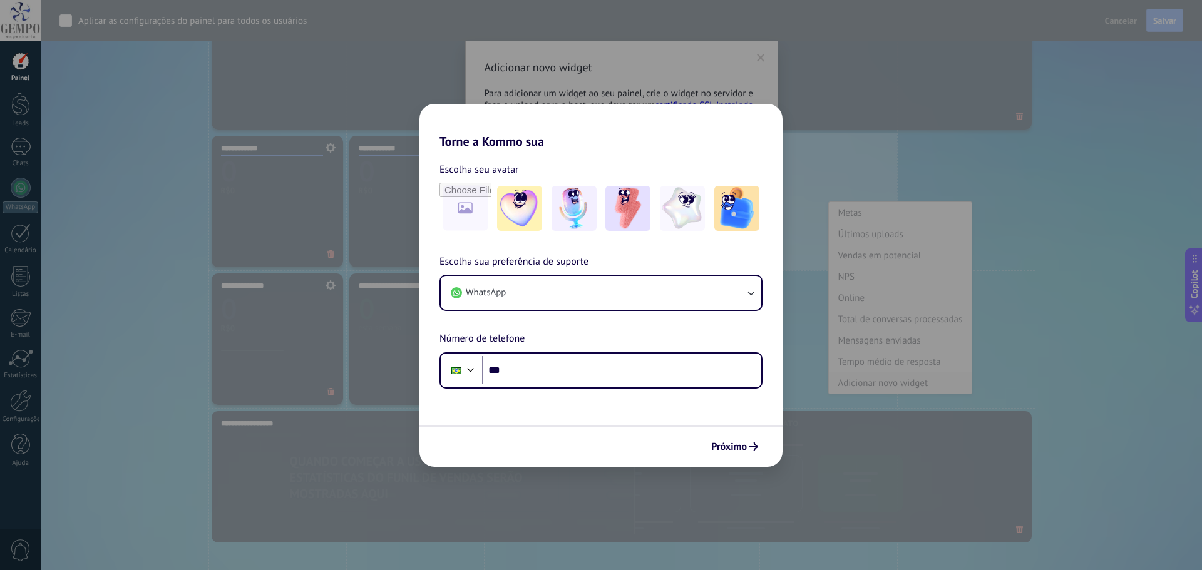
click at [875, 388] on div "Adicionar novo widget" at bounding box center [900, 383] width 143 height 21
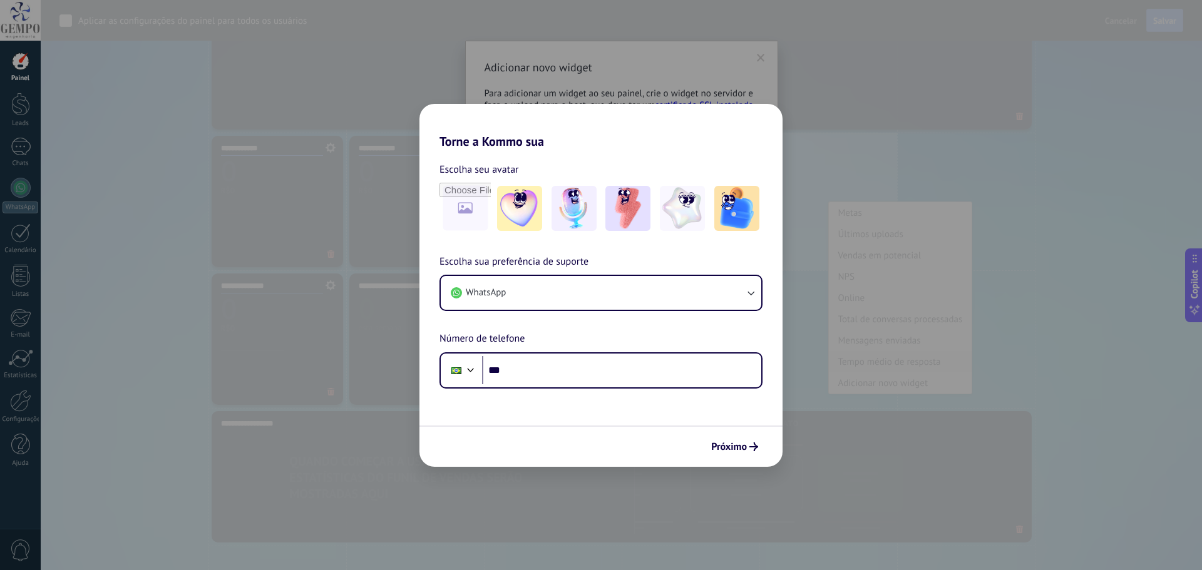
click at [862, 369] on div "Tempo médio de resposta" at bounding box center [900, 361] width 143 height 21
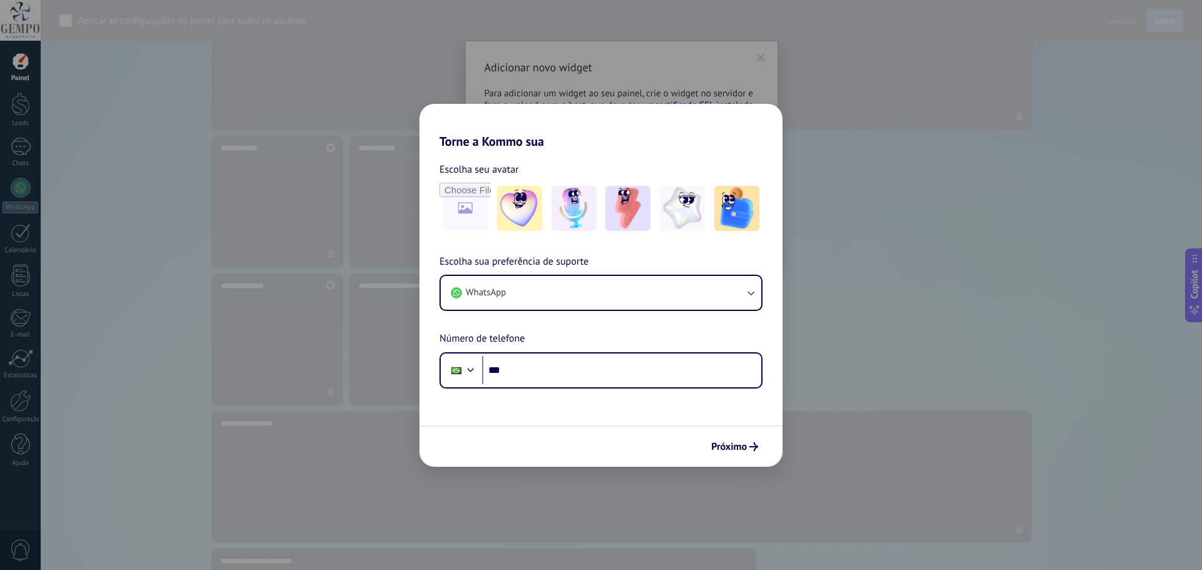
scroll to position [962, 0]
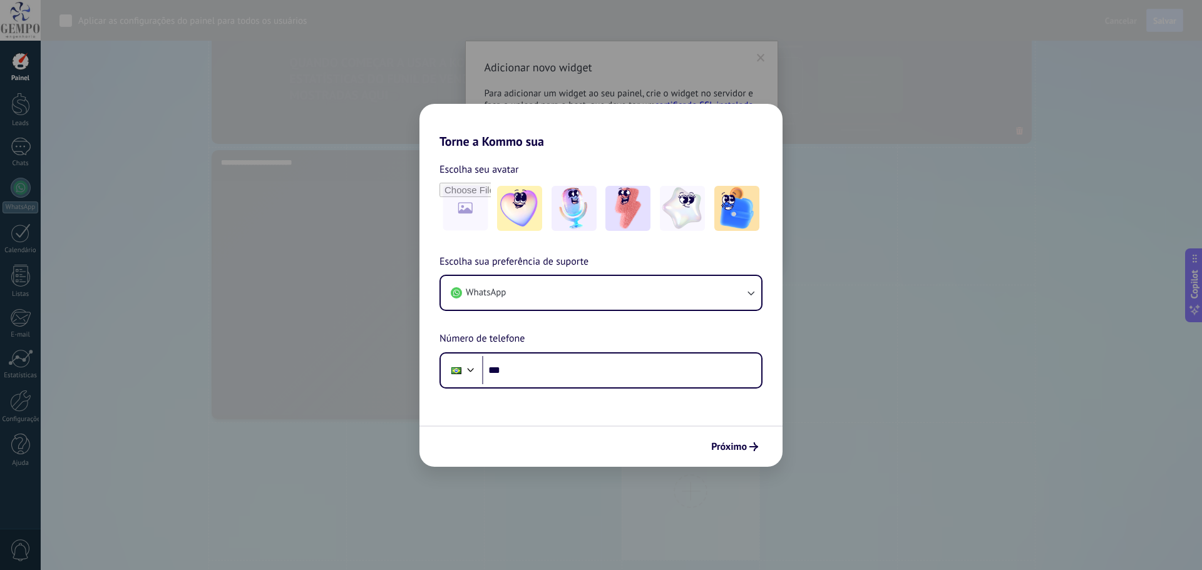
drag, startPoint x: 709, startPoint y: 551, endPoint x: 711, endPoint y: 541, distance: 10.2
click at [713, 548] on div at bounding box center [691, 492] width 138 height 138
click at [741, 409] on icon at bounding box center [745, 407] width 8 height 8
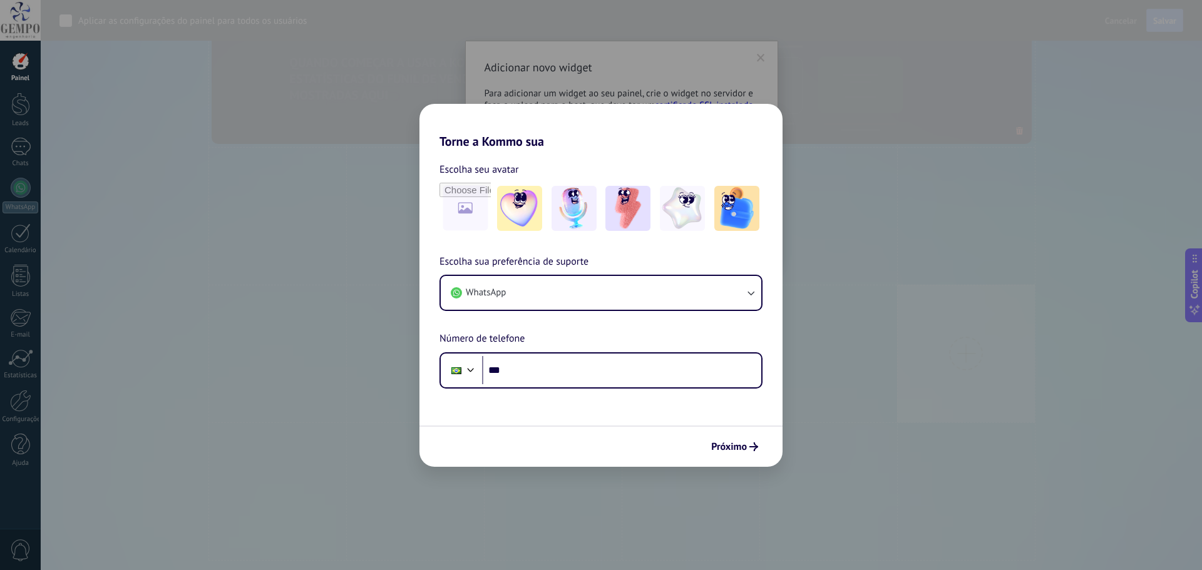
drag, startPoint x: 1037, startPoint y: 247, endPoint x: 1014, endPoint y: 352, distance: 107.1
click at [1014, 352] on div "**********" at bounding box center [621, 9] width 1124 height 1102
click at [1158, 22] on span "Salvar" at bounding box center [1164, 20] width 23 height 9
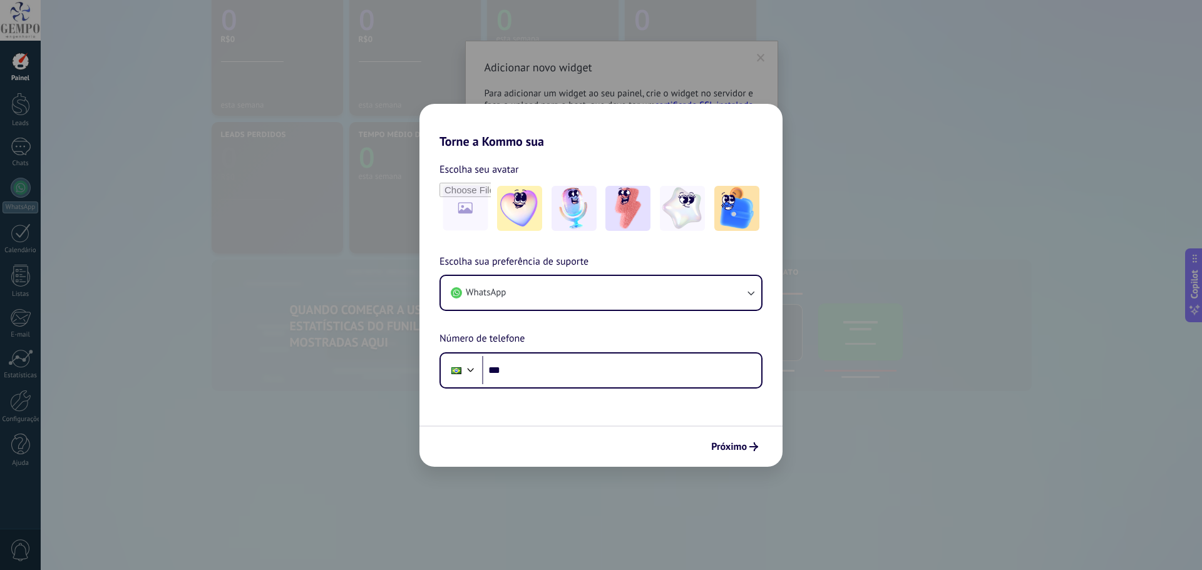
scroll to position [453, 0]
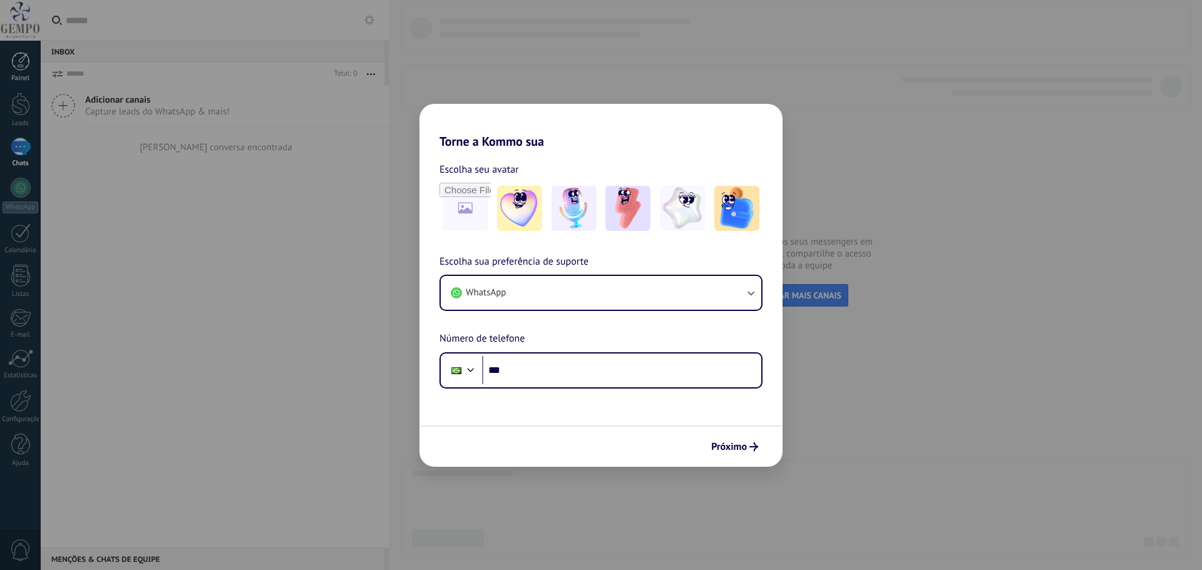
click at [28, 69] on div at bounding box center [20, 61] width 19 height 19
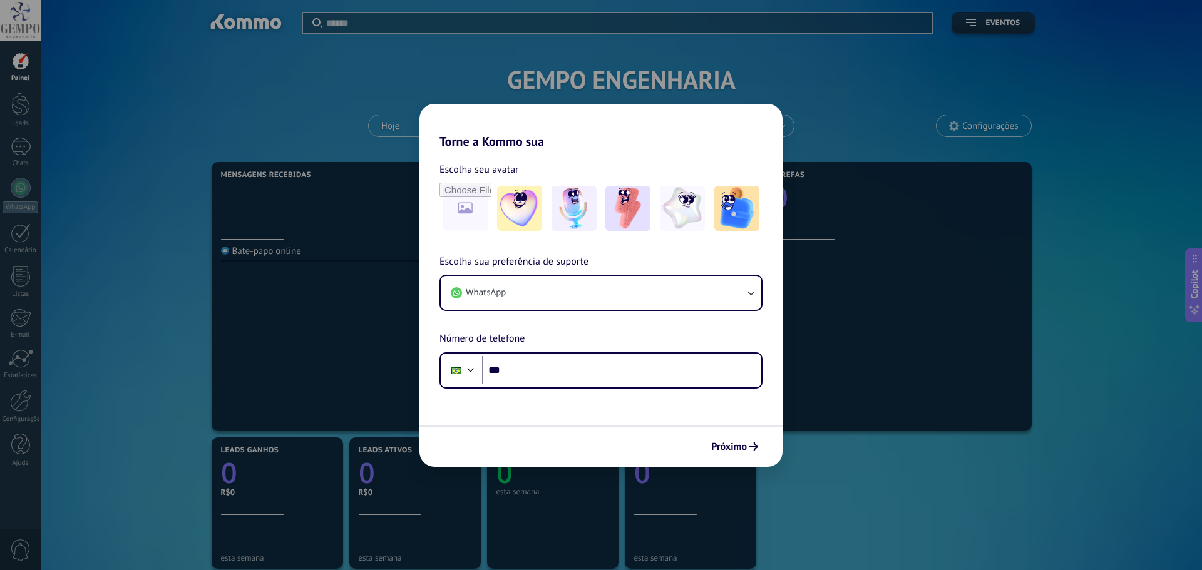
drag, startPoint x: 1123, startPoint y: 207, endPoint x: 1103, endPoint y: 296, distance: 91.1
click at [1116, 271] on div "Mensagens recebidas 0 esta semana Bate-papo online 0 Chats sem respostas 0 esta…" at bounding box center [621, 572] width 1124 height 826
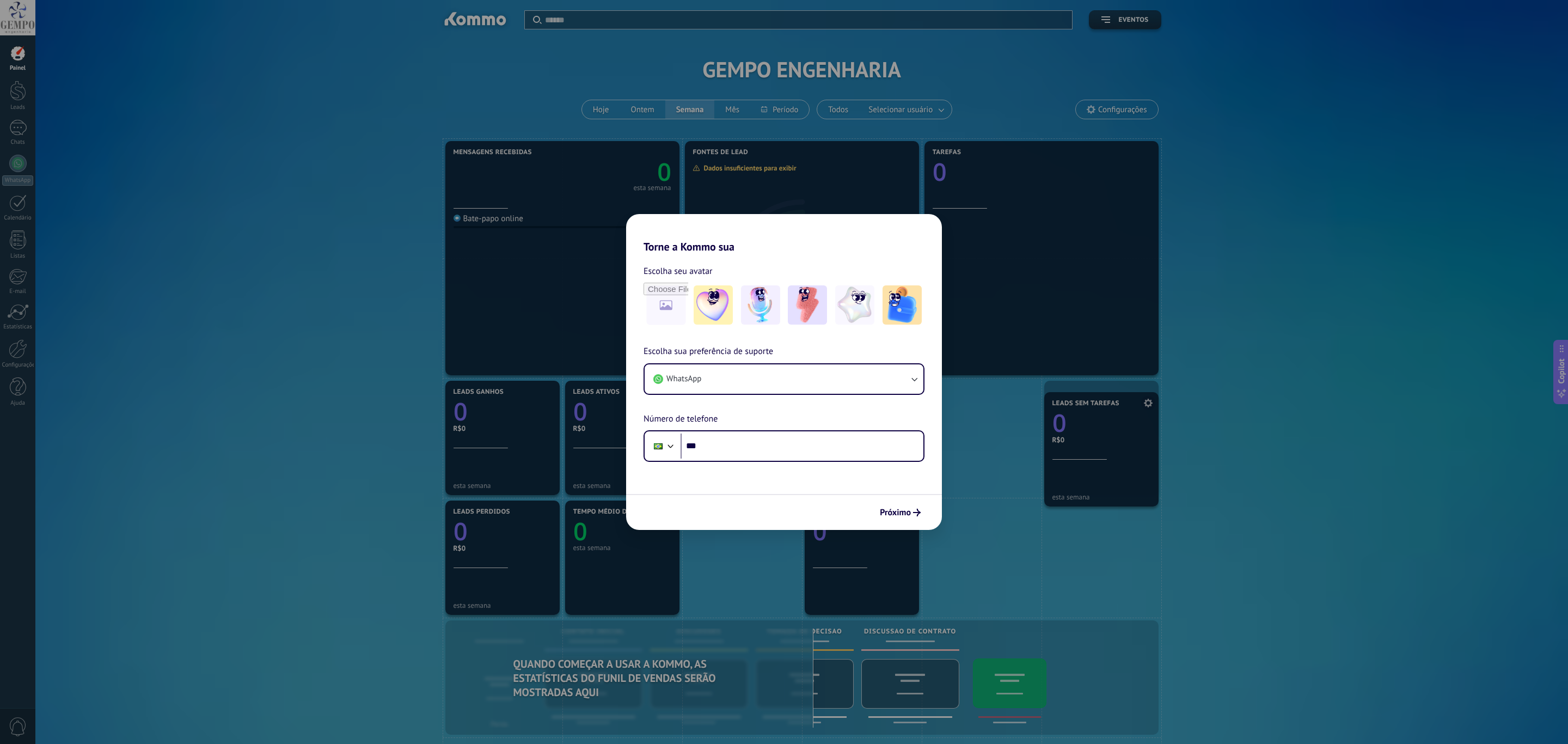
drag, startPoint x: 738, startPoint y: 539, endPoint x: 1131, endPoint y: 429, distance: 408.1
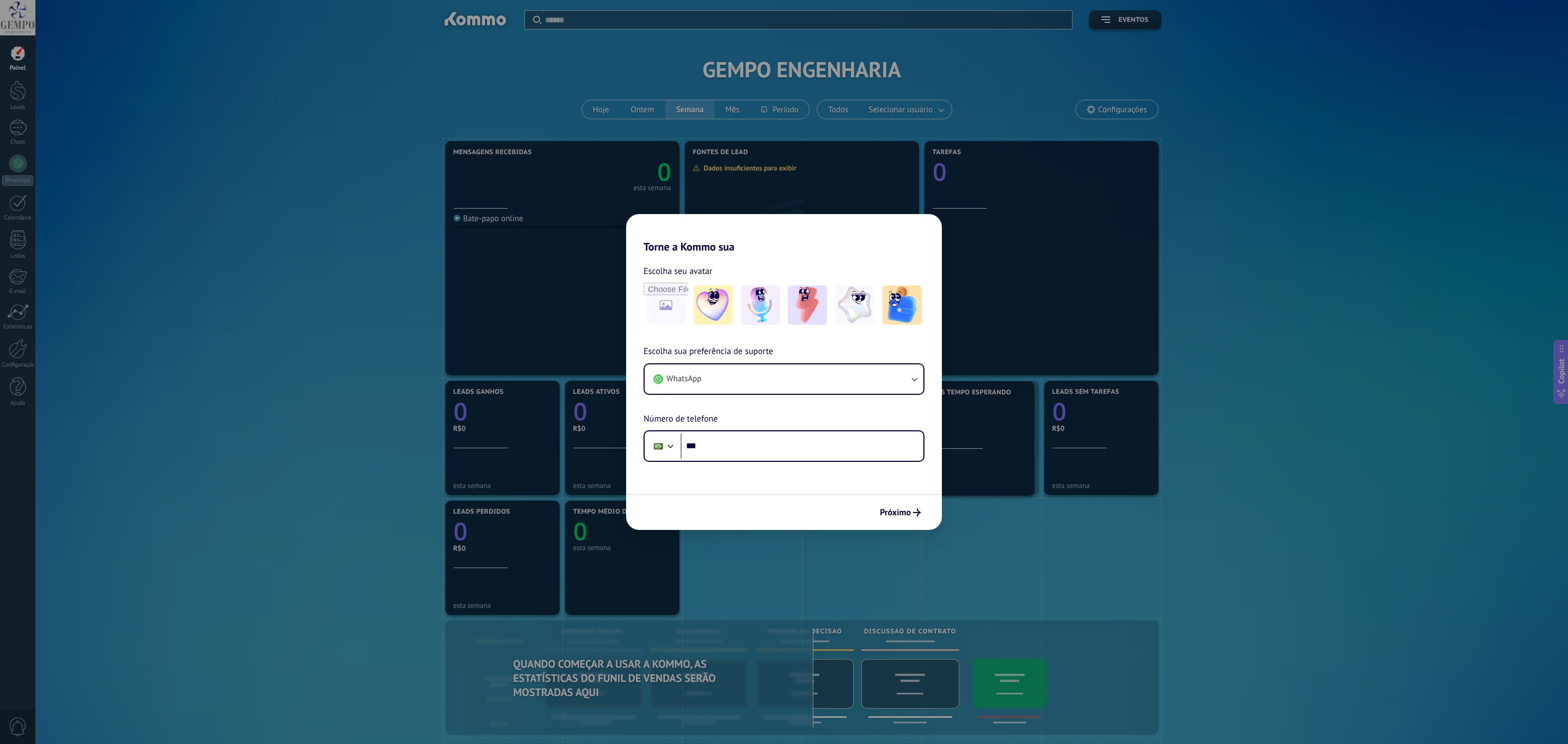
drag, startPoint x: 850, startPoint y: 541, endPoint x: 965, endPoint y: 422, distance: 165.5
click at [1018, 474] on section "Mais tempo esperando 0" at bounding box center [981, 438] width 114 height 114
click at [1044, 107] on span "Configurações" at bounding box center [1123, 110] width 49 height 10
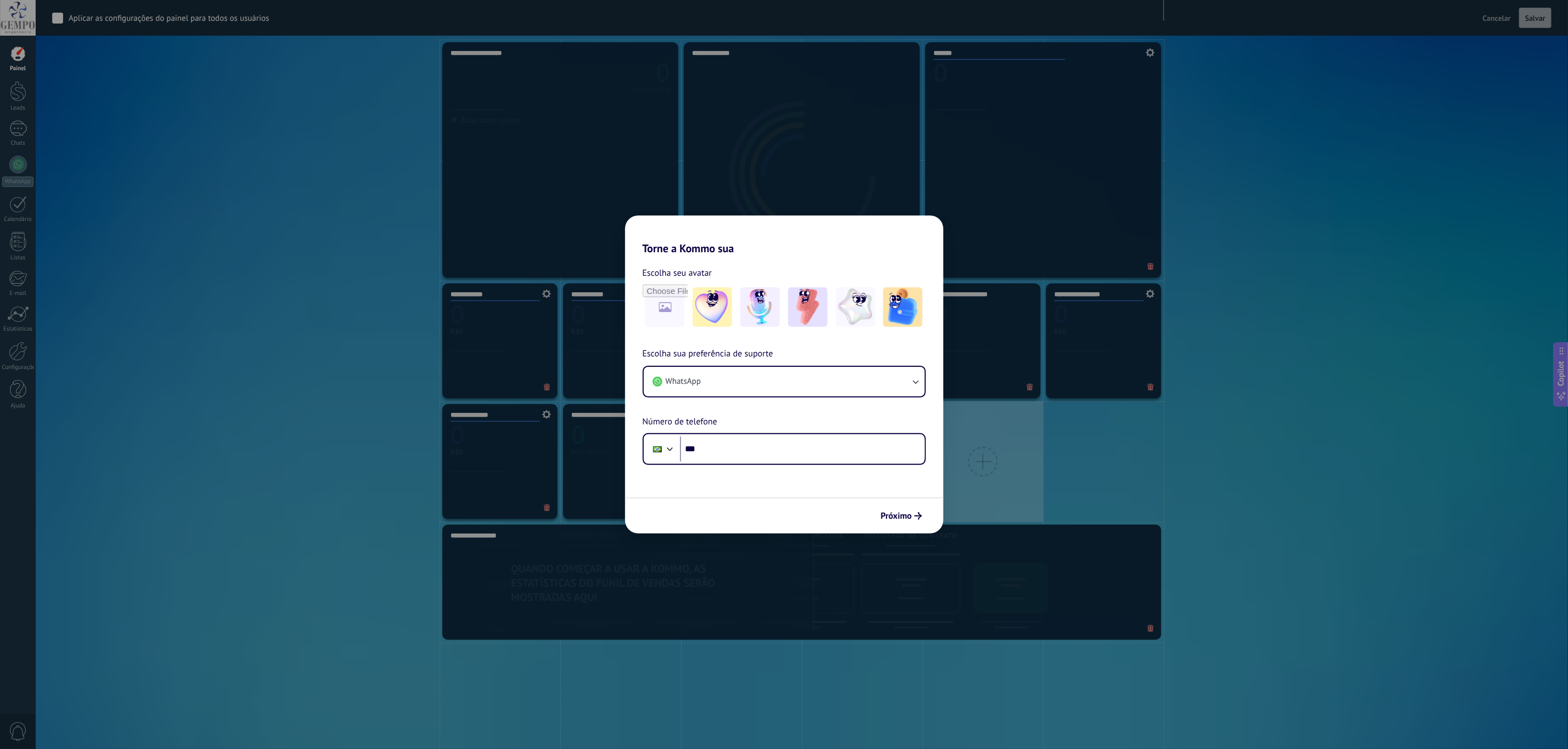
scroll to position [247, 0]
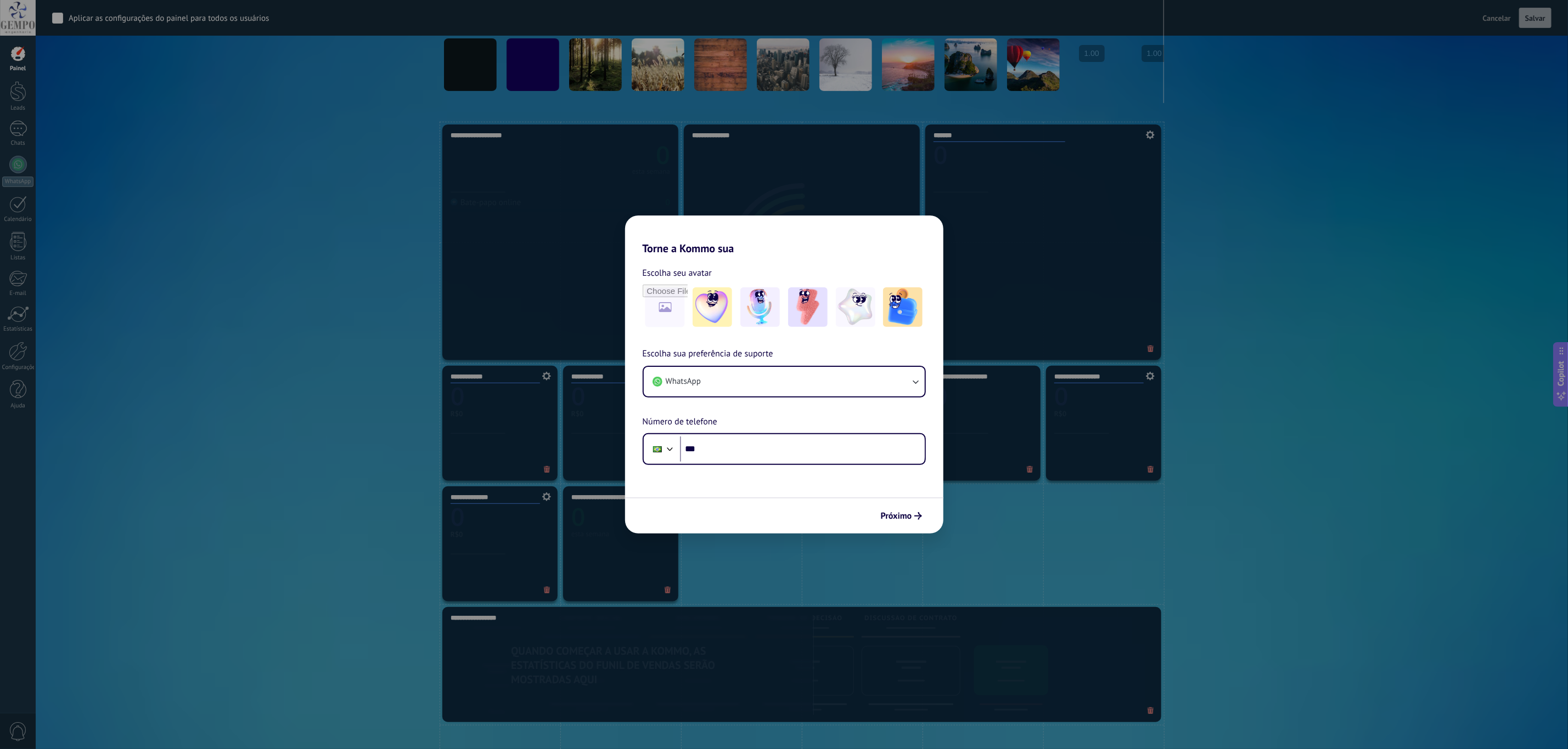
click at [1032, 471] on icon at bounding box center [1030, 470] width 7 height 7
click at [1053, 476] on span at bounding box center [1151, 470] width 18 height 18
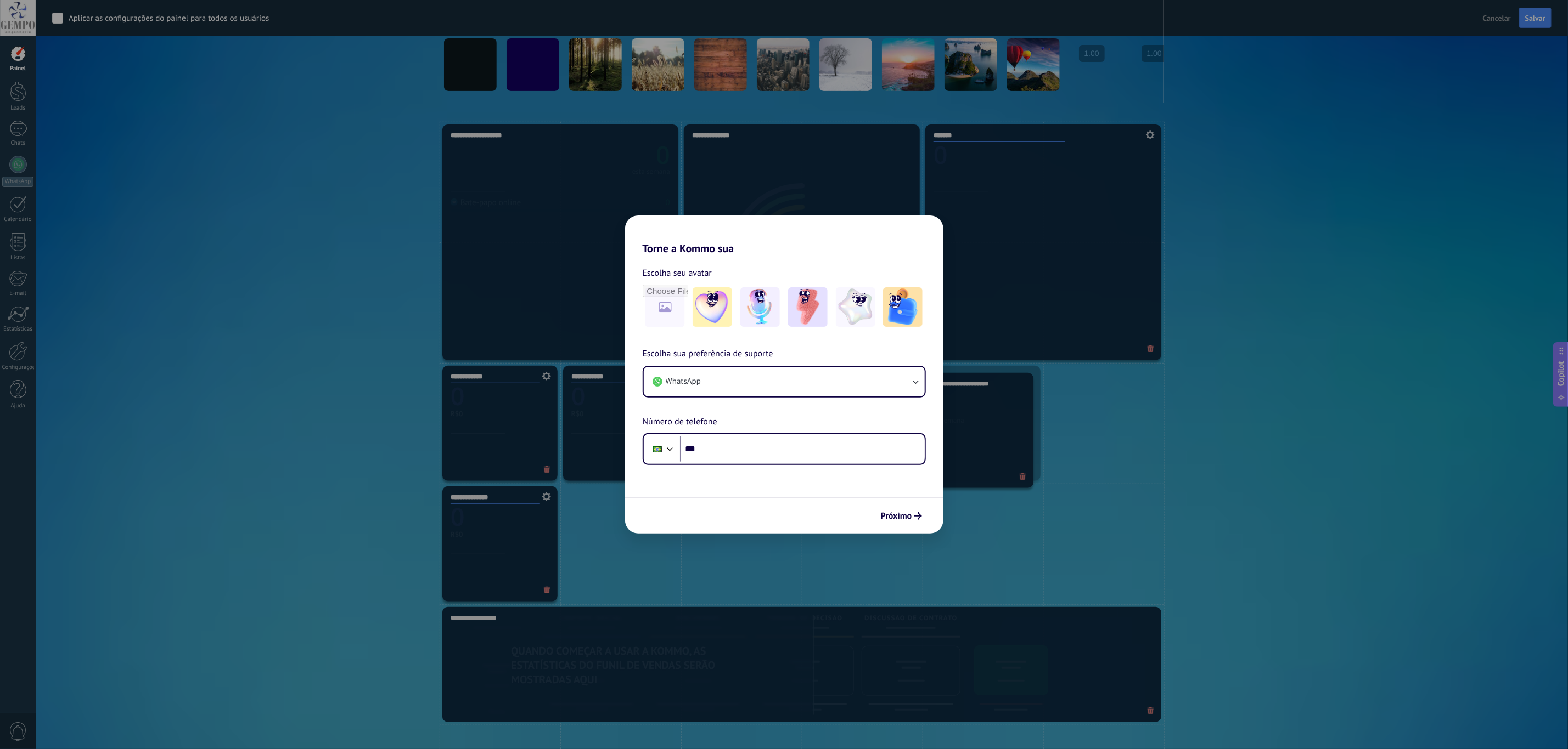
drag, startPoint x: 590, startPoint y: 534, endPoint x: 945, endPoint y: 421, distance: 372.6
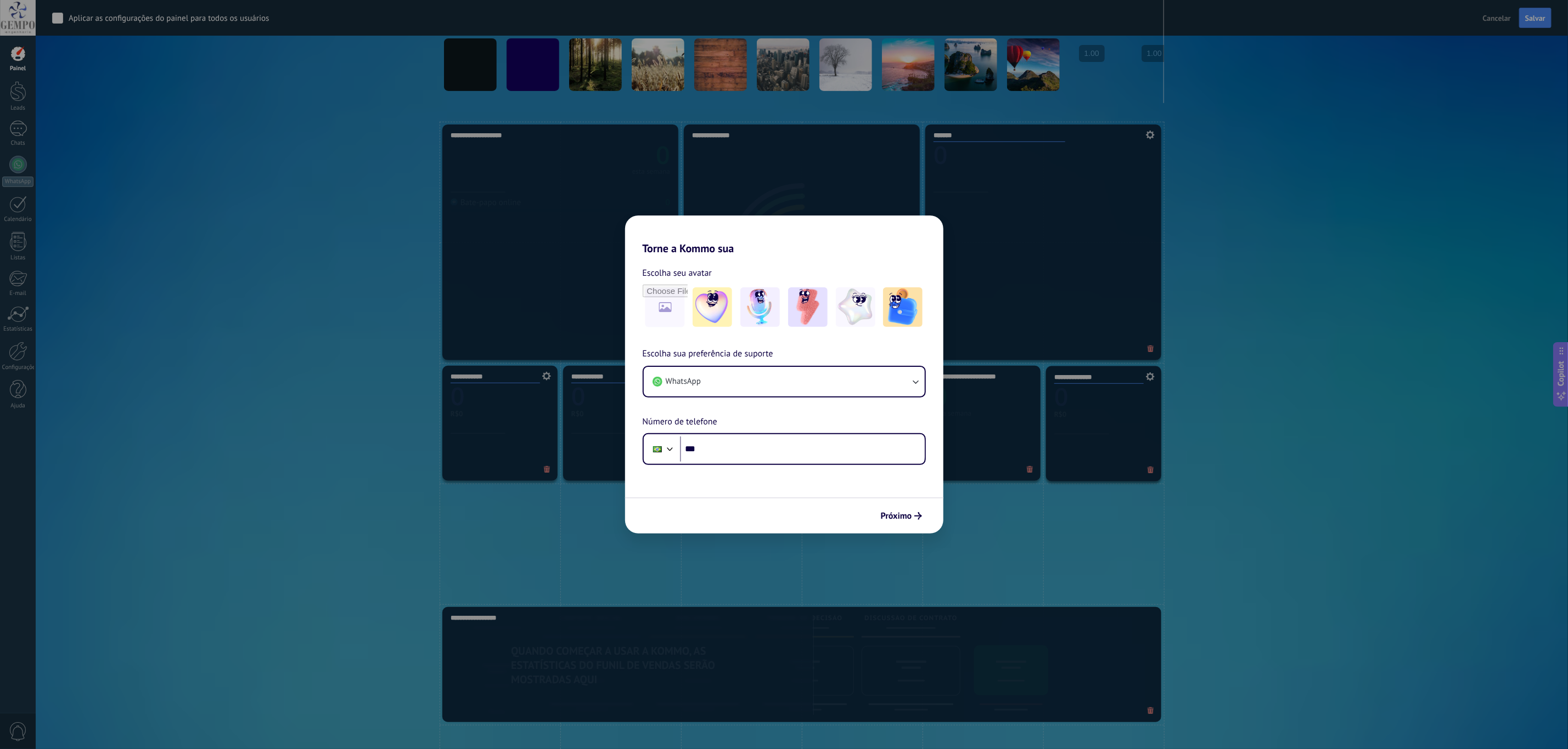
drag, startPoint x: 463, startPoint y: 533, endPoint x: 1134, endPoint y: 413, distance: 681.6
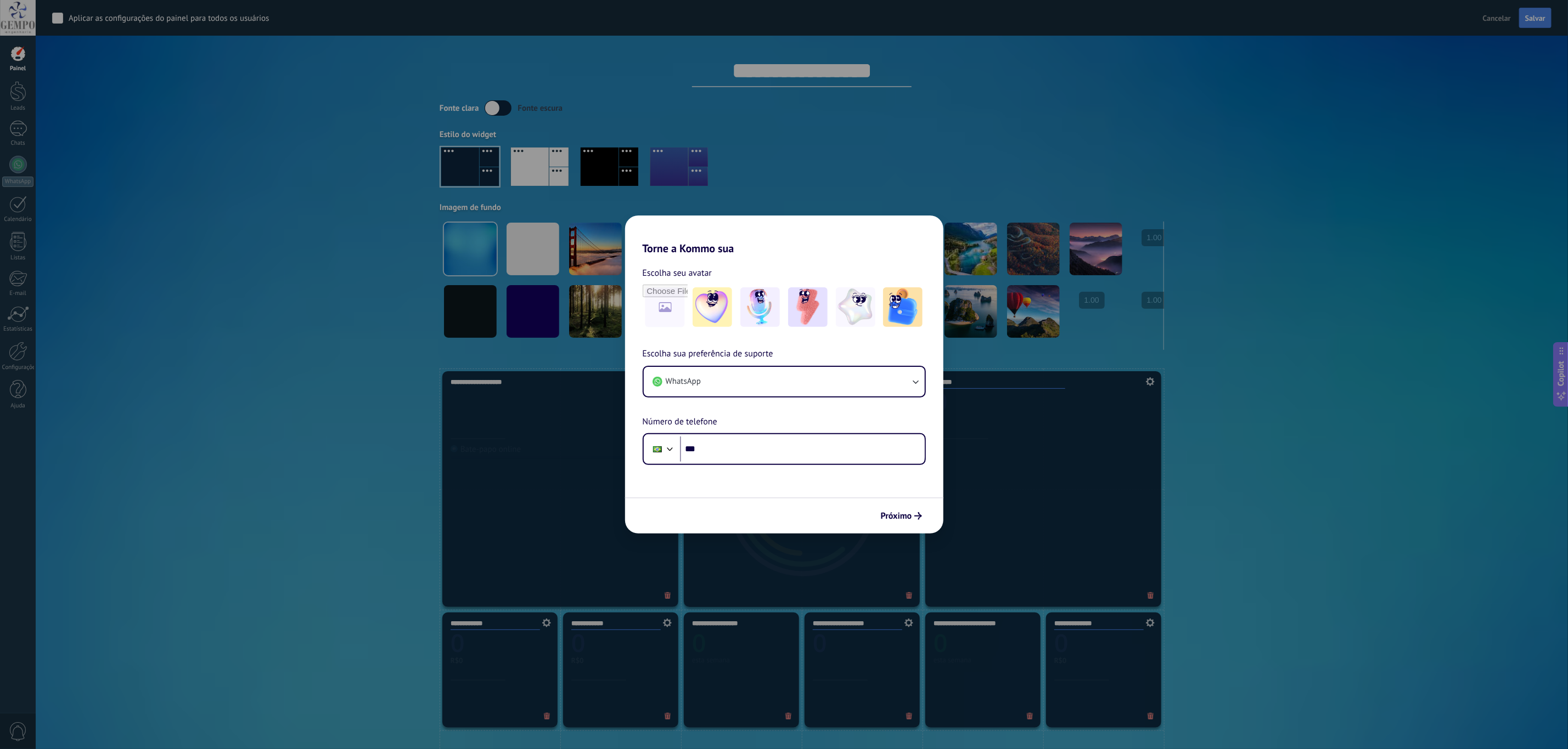
click at [1053, 18] on span "Salvar" at bounding box center [1535, 18] width 20 height 8
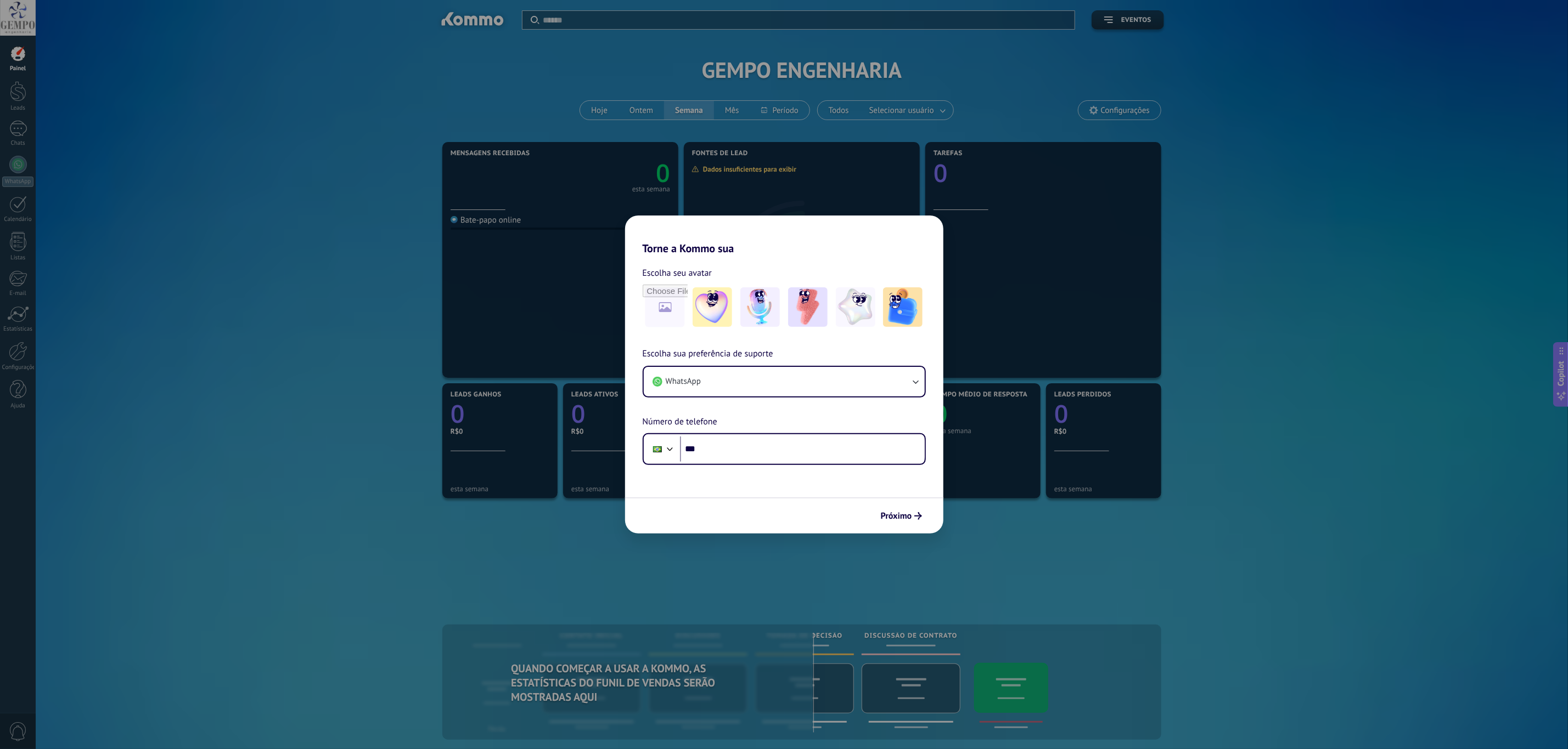
click at [1053, 106] on span "Configurações" at bounding box center [1125, 110] width 49 height 10
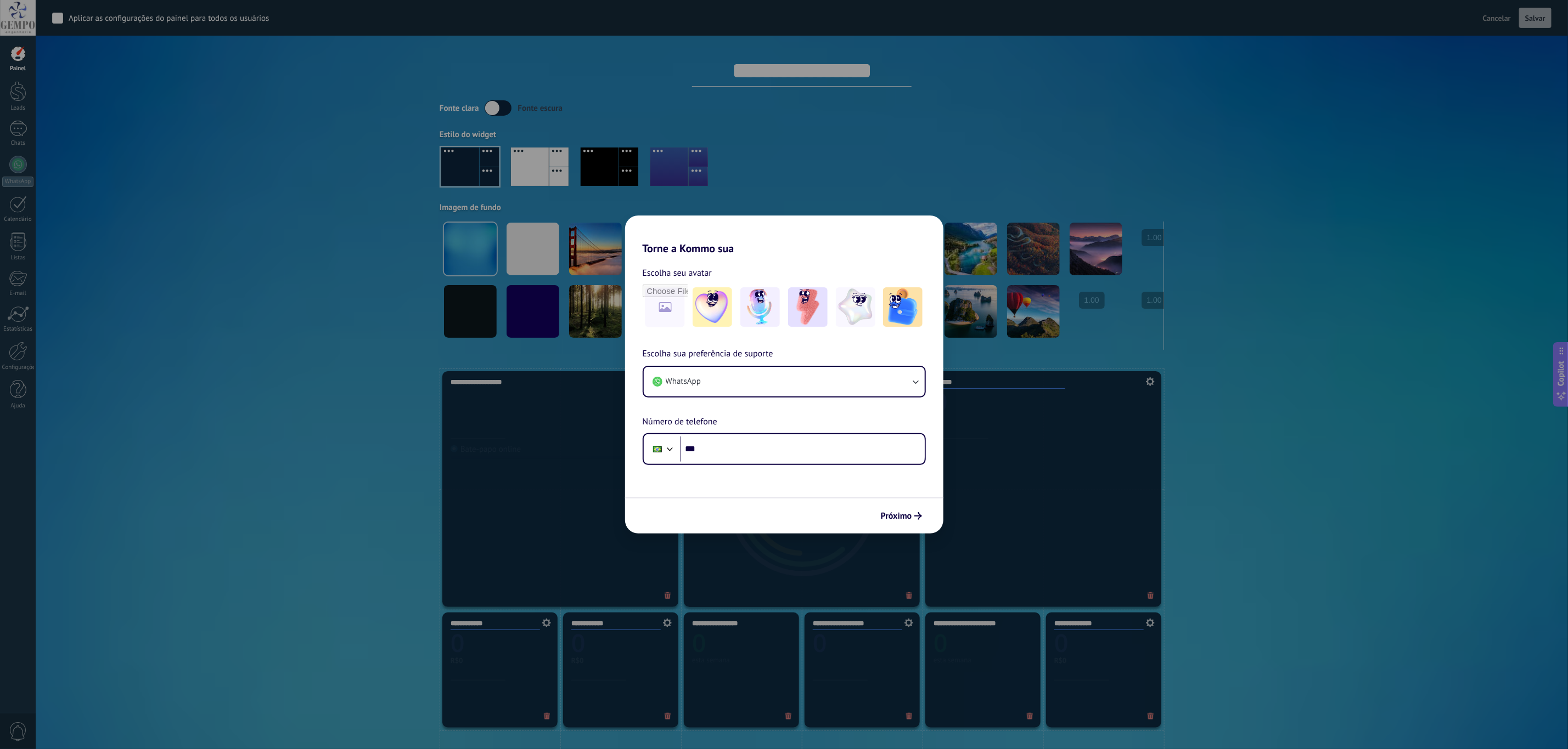
scroll to position [247, 0]
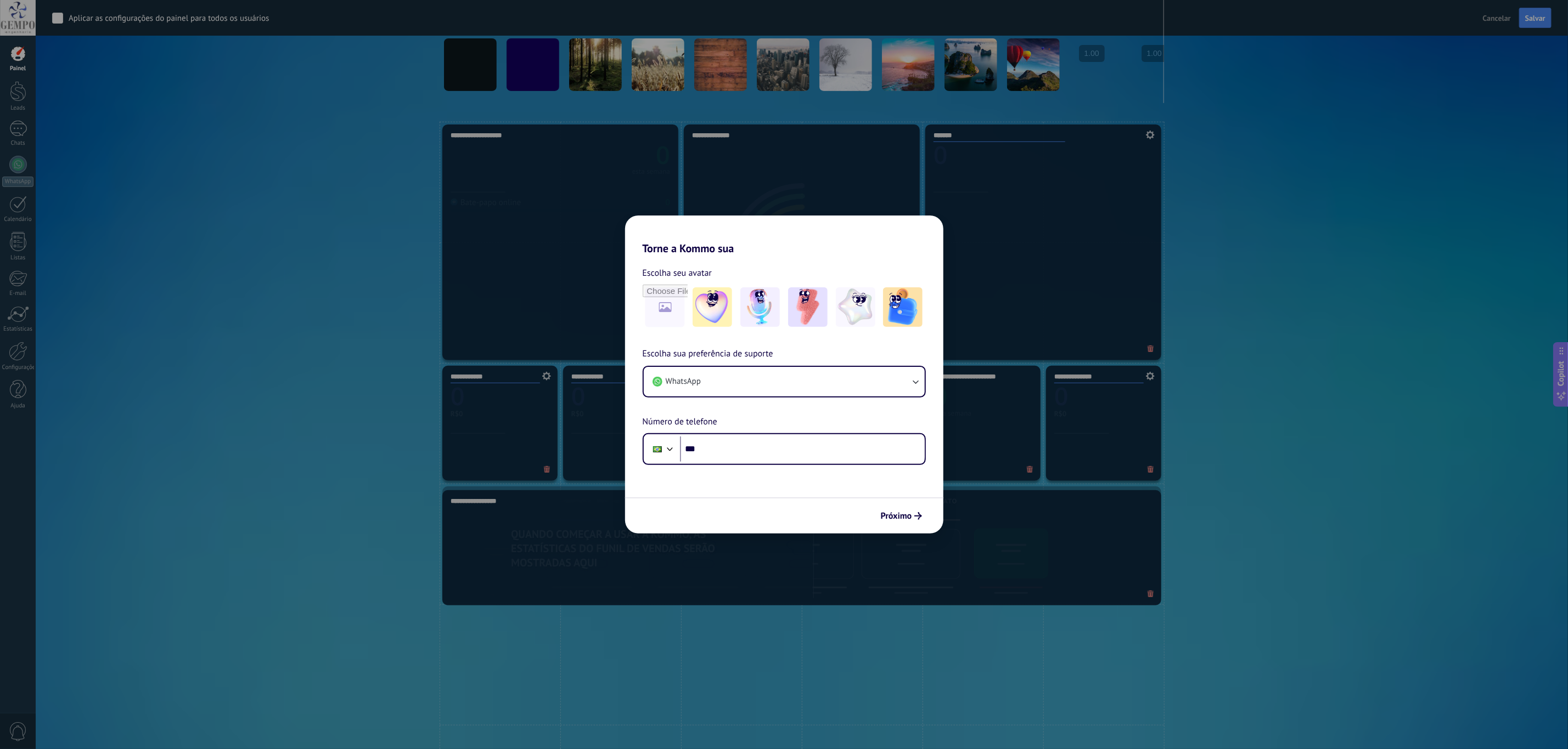
drag, startPoint x: 708, startPoint y: 649, endPoint x: 721, endPoint y: 533, distance: 116.7
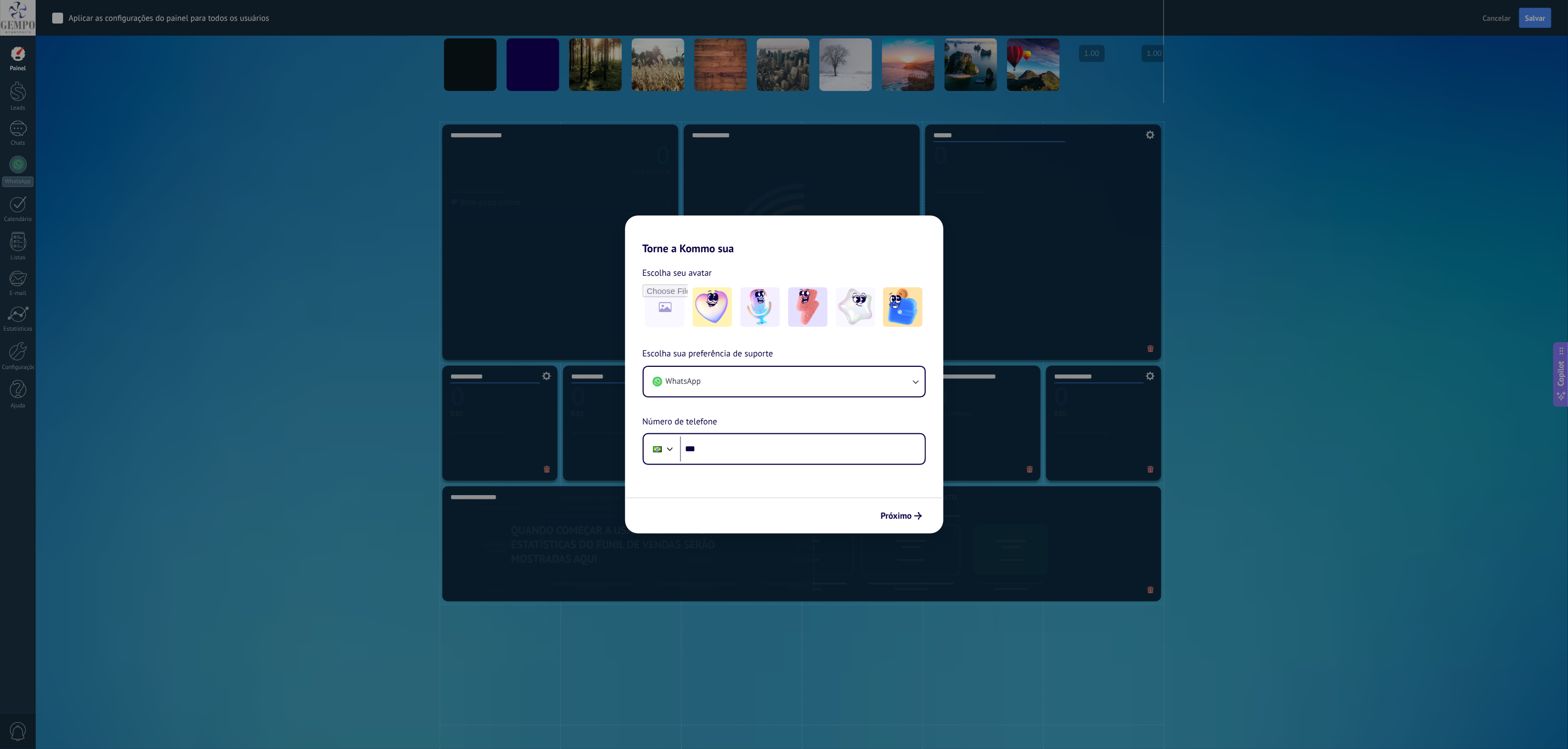
scroll to position [0, 0]
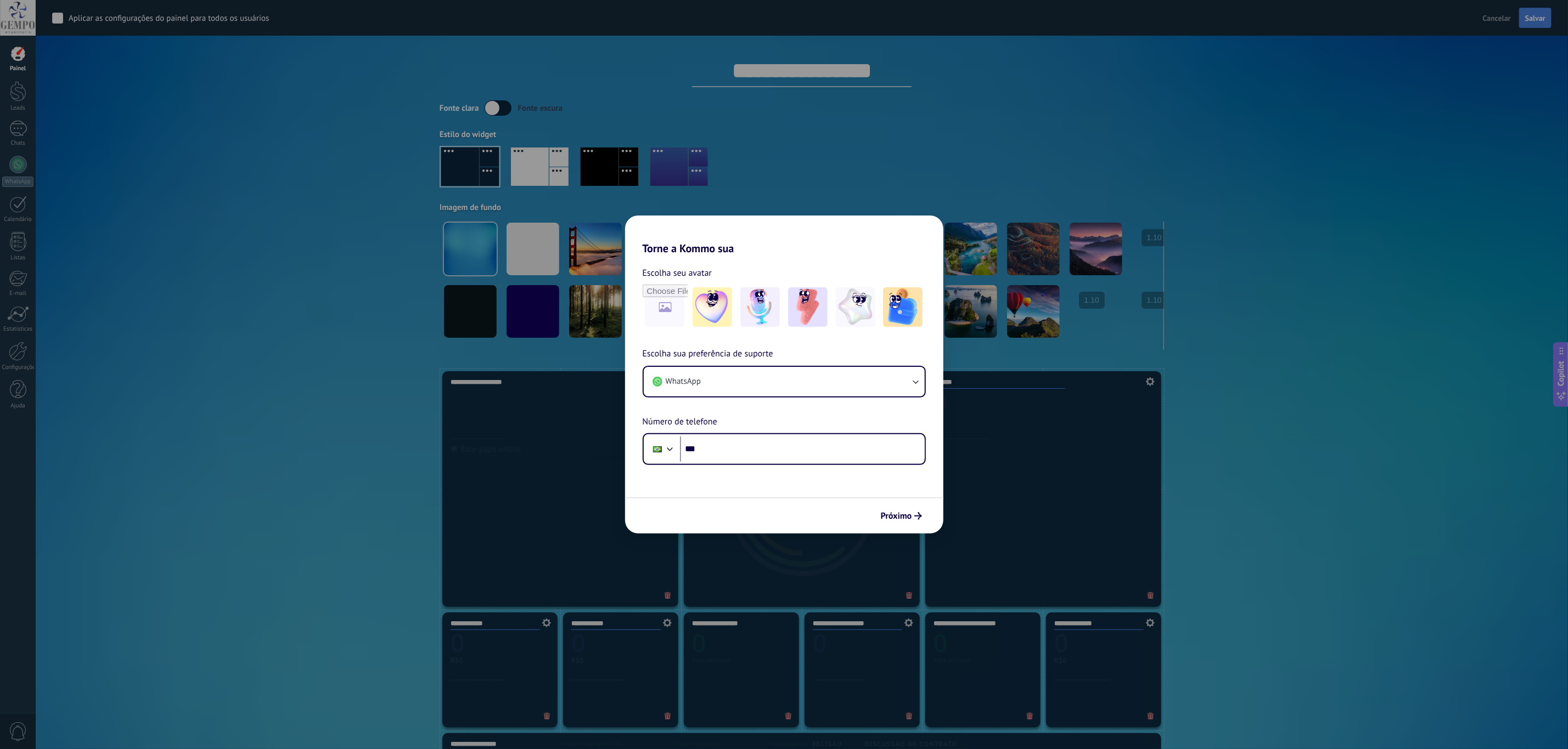
click at [1053, 20] on span "Salvar" at bounding box center [1535, 18] width 20 height 8
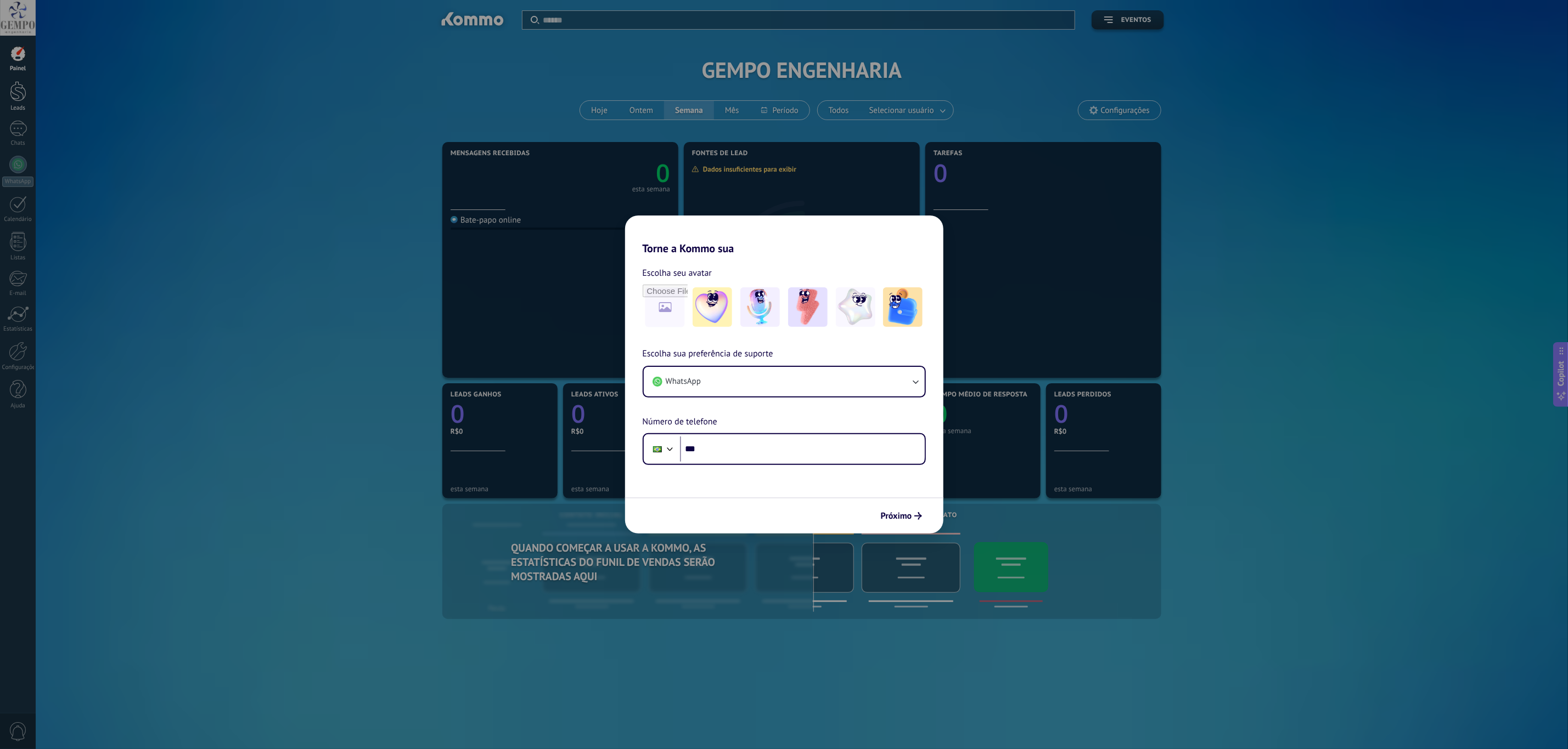
click at [16, 88] on div at bounding box center [18, 91] width 17 height 20
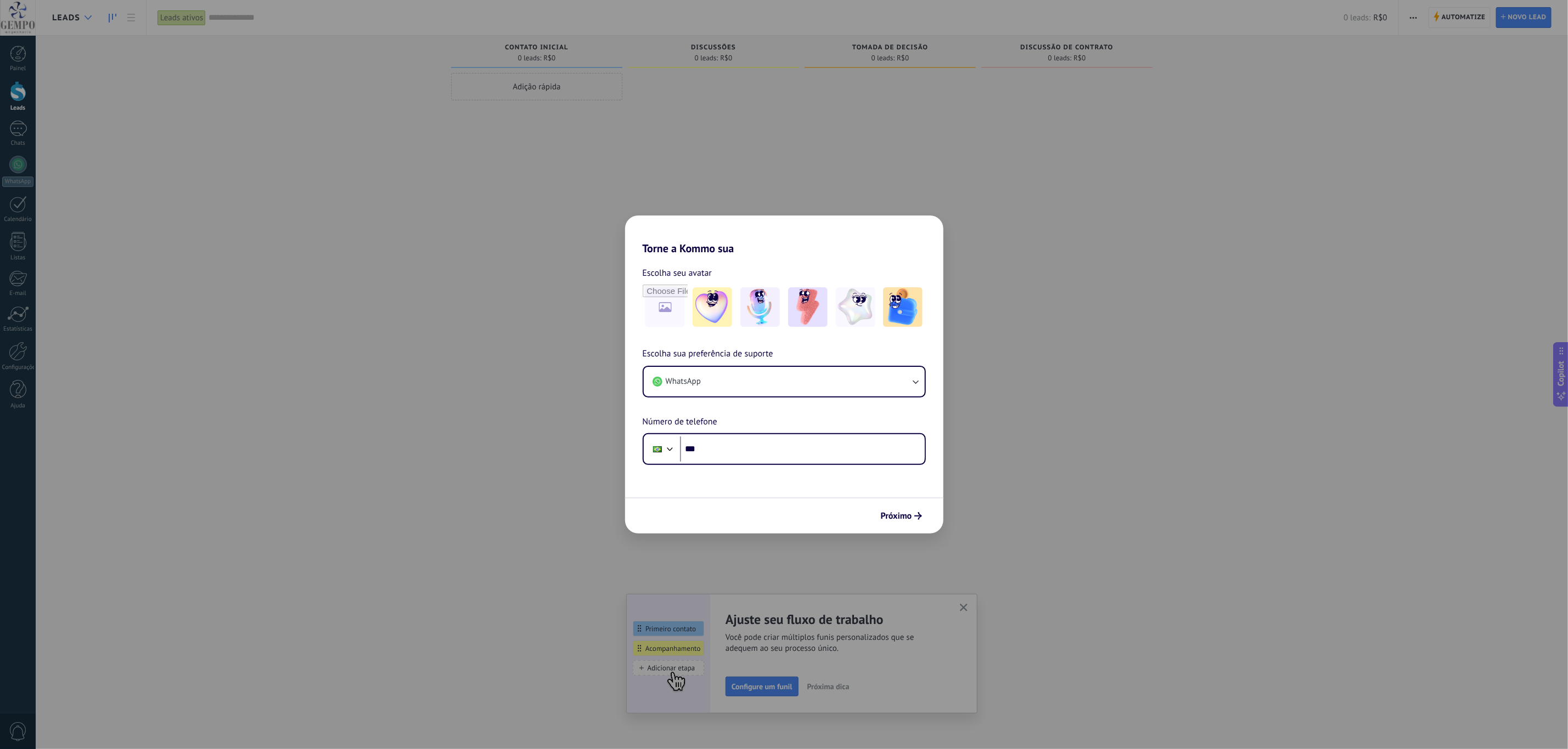
click at [90, 18] on icon at bounding box center [88, 18] width 7 height 4
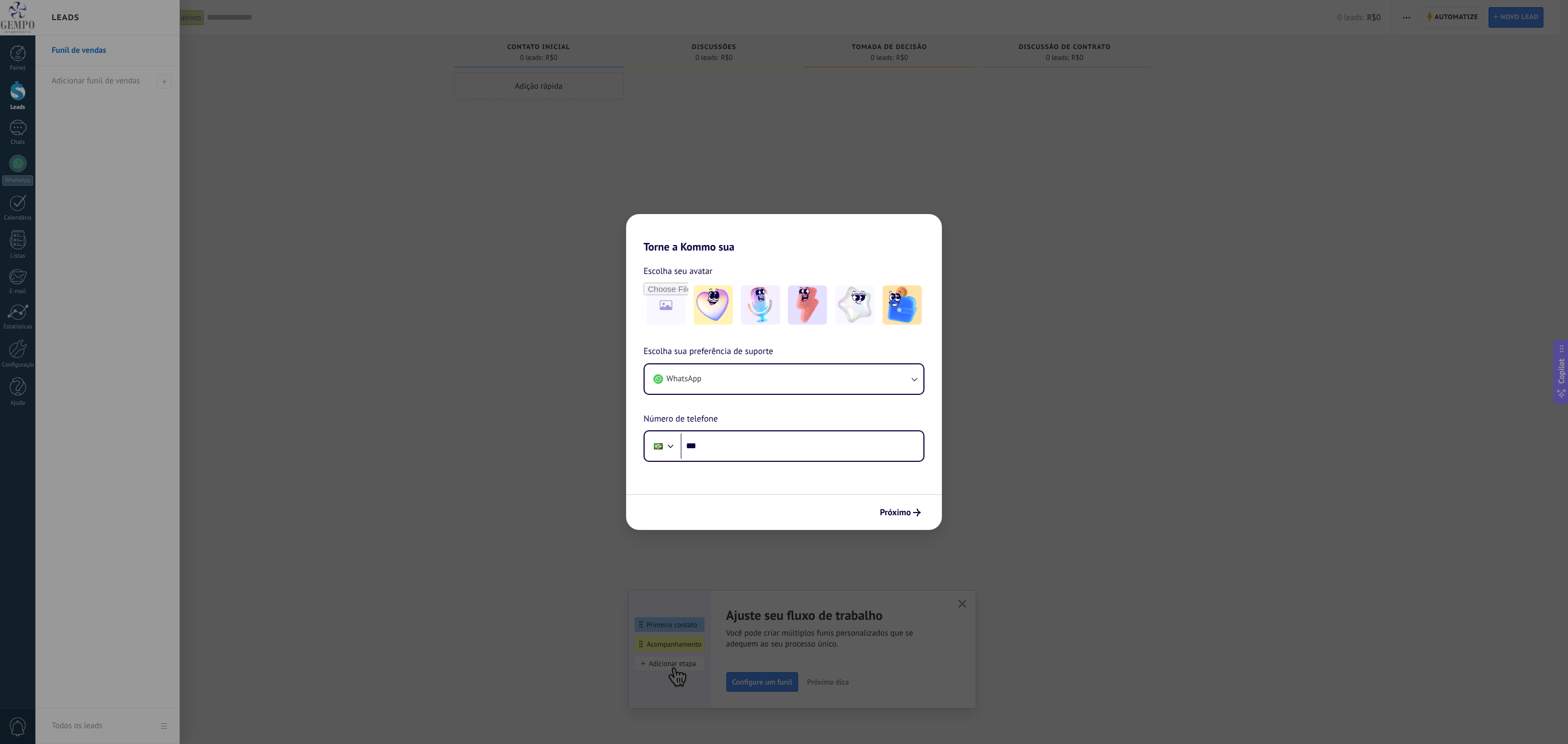
click at [1044, 30] on div at bounding box center [819, 372] width 1568 height 744
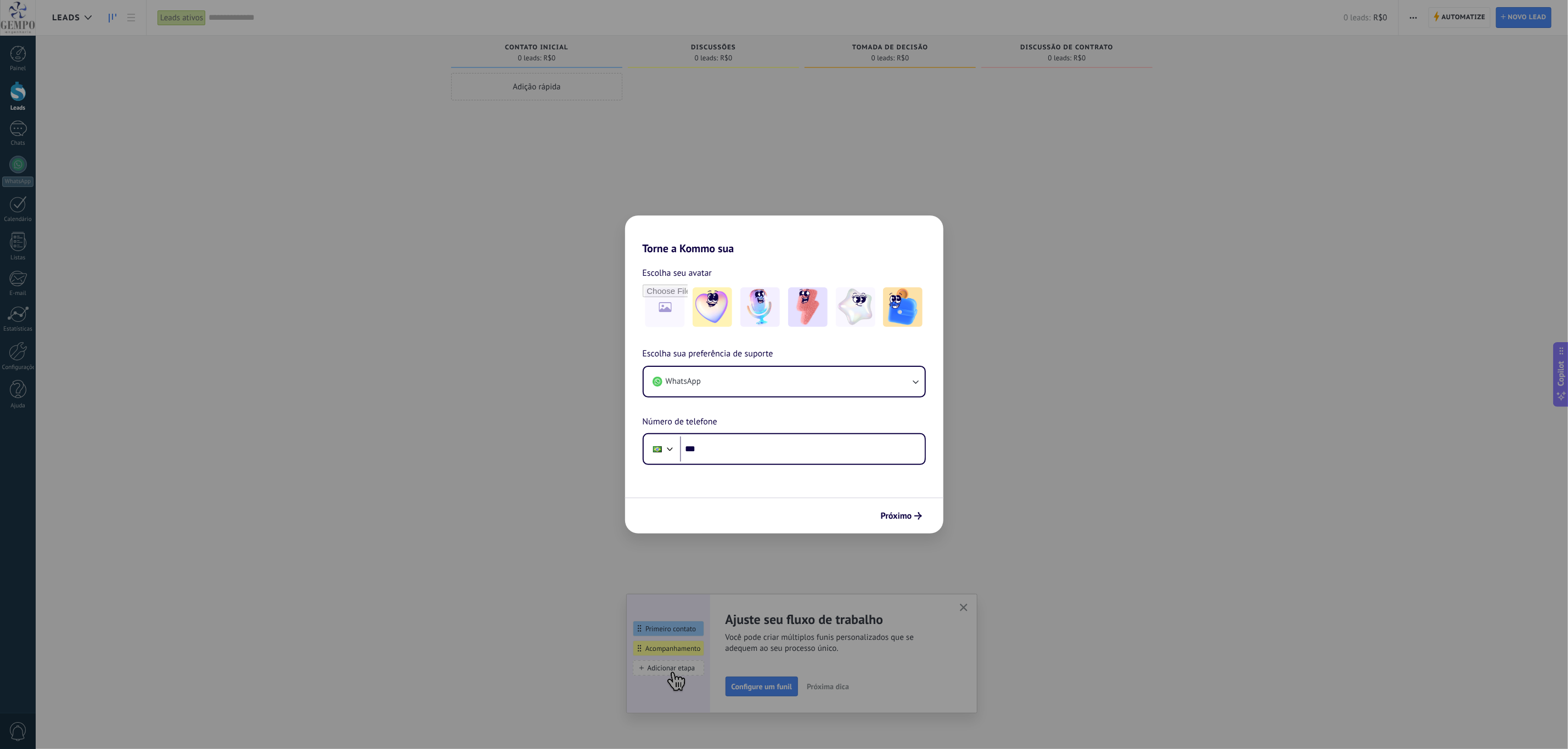
click at [965, 499] on button "button" at bounding box center [964, 608] width 14 height 15
click at [77, 32] on div "Leads" at bounding box center [74, 18] width 45 height 35
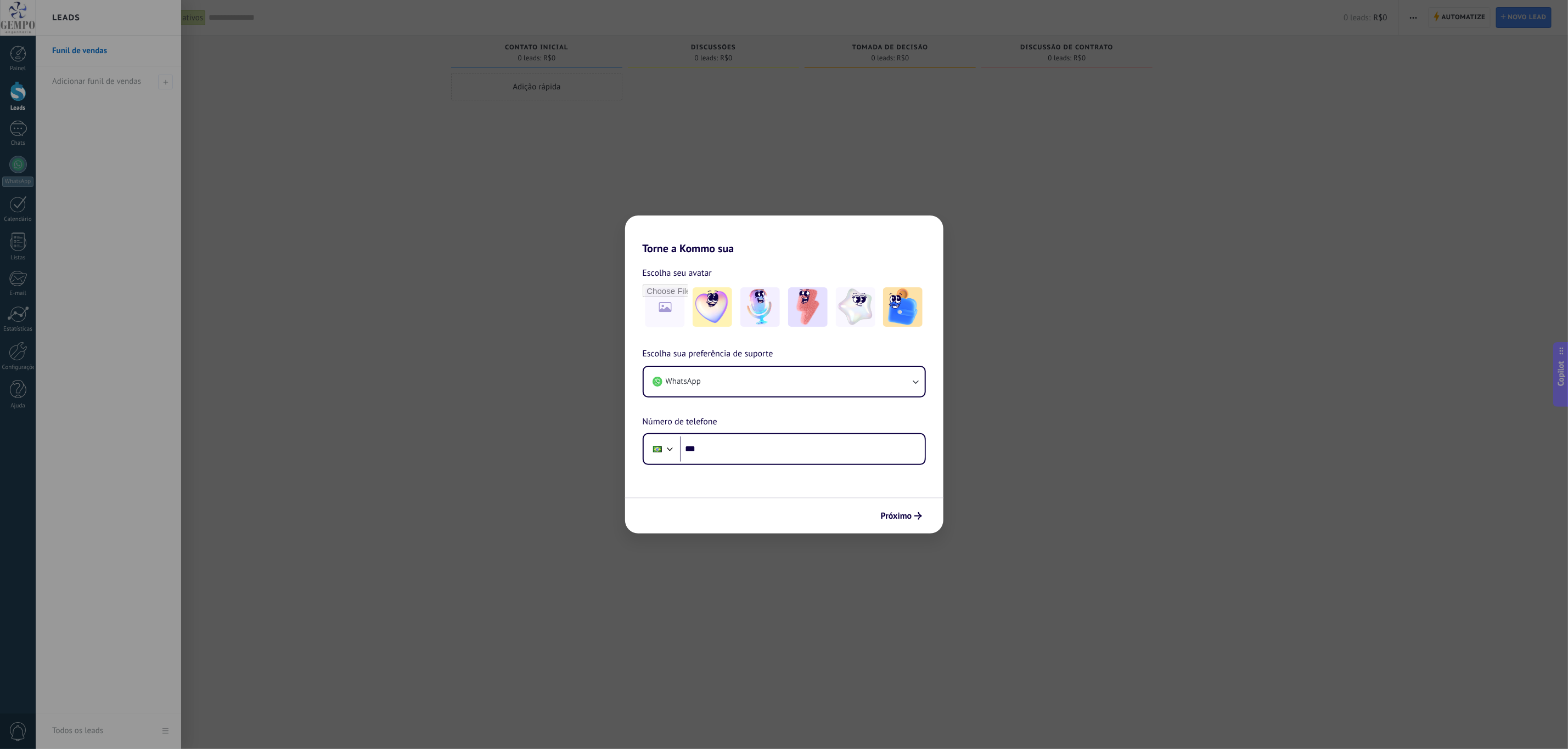
click at [1053, 14] on div at bounding box center [819, 374] width 1568 height 749
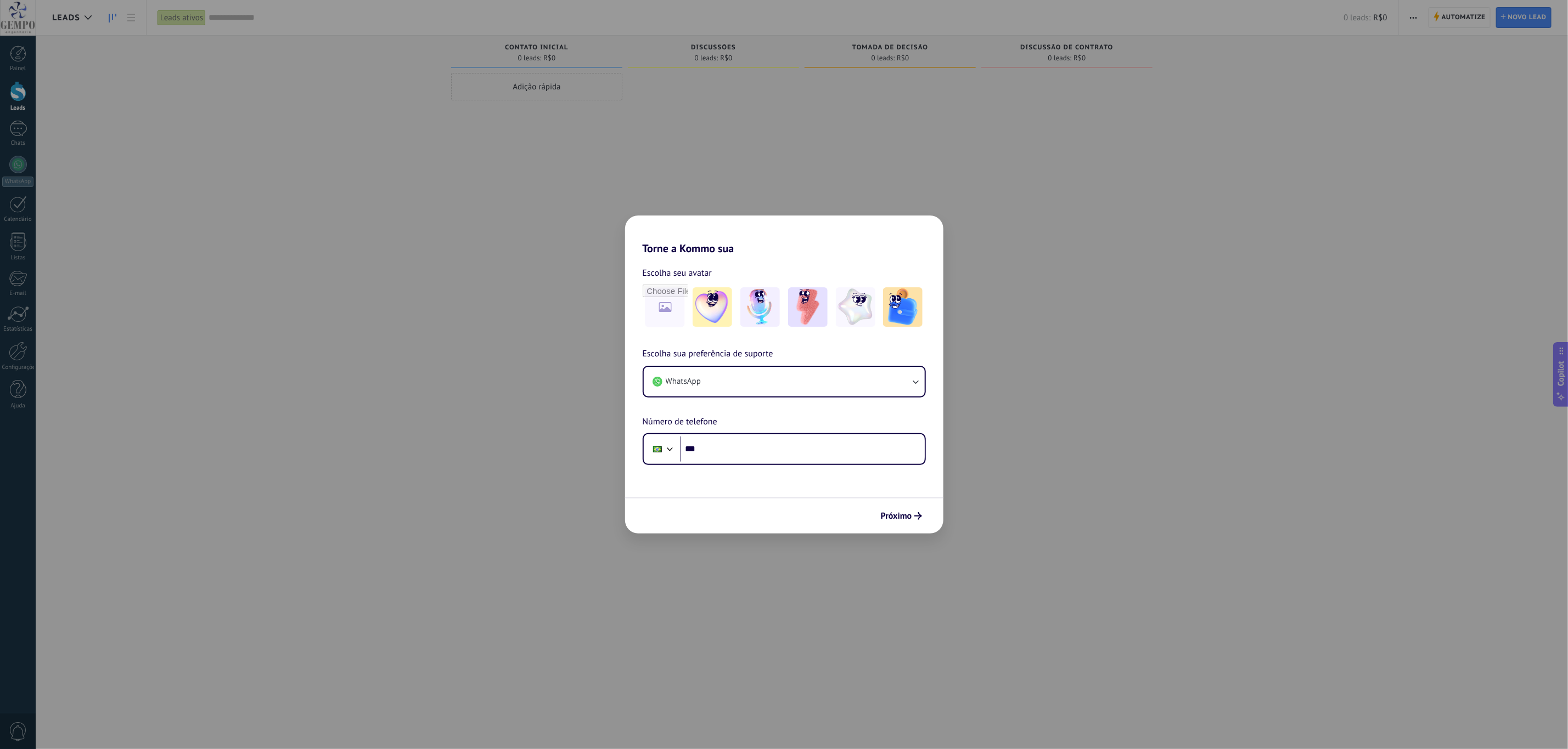
click at [20, 499] on span "0" at bounding box center [18, 732] width 18 height 19
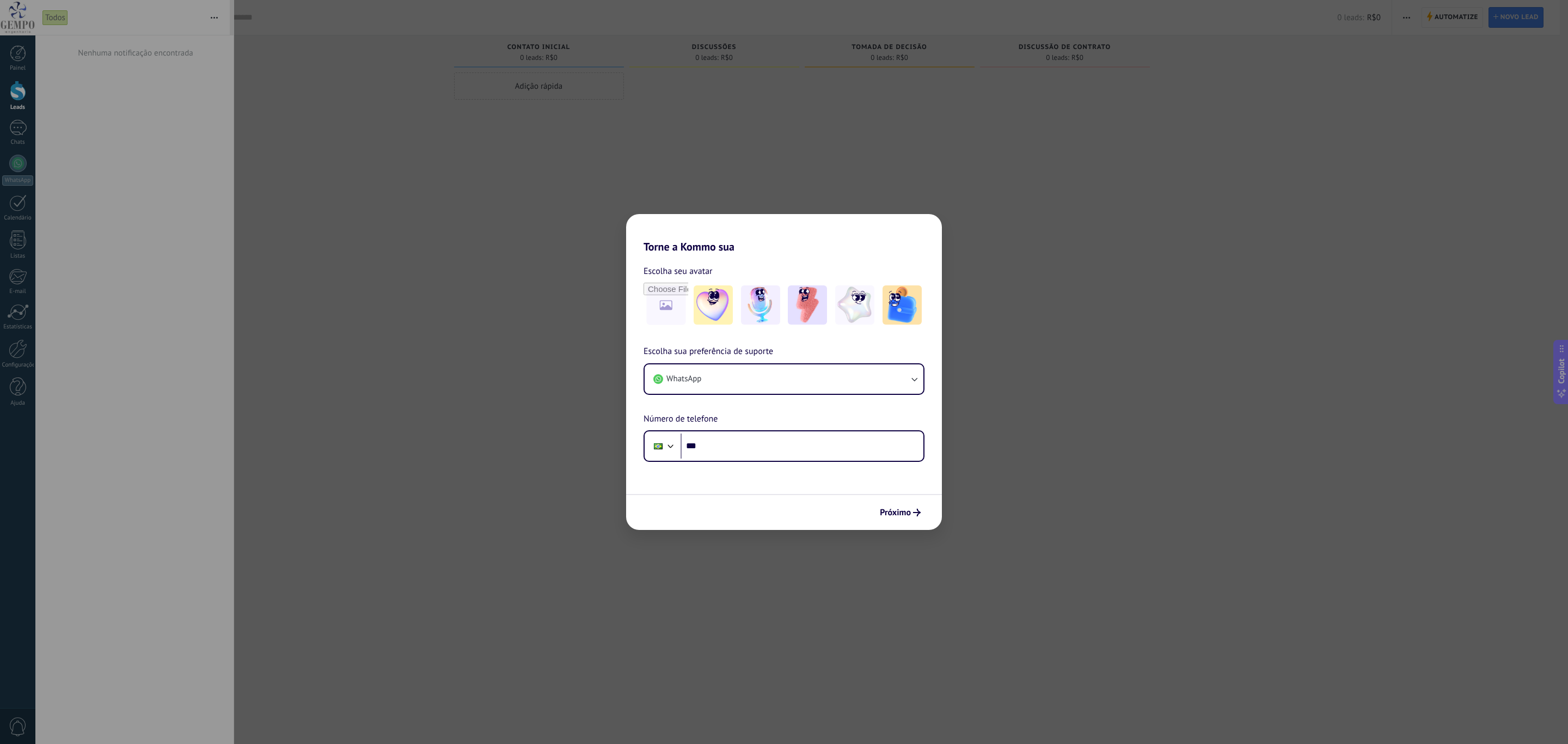
click at [515, 476] on div at bounding box center [784, 372] width 1568 height 744
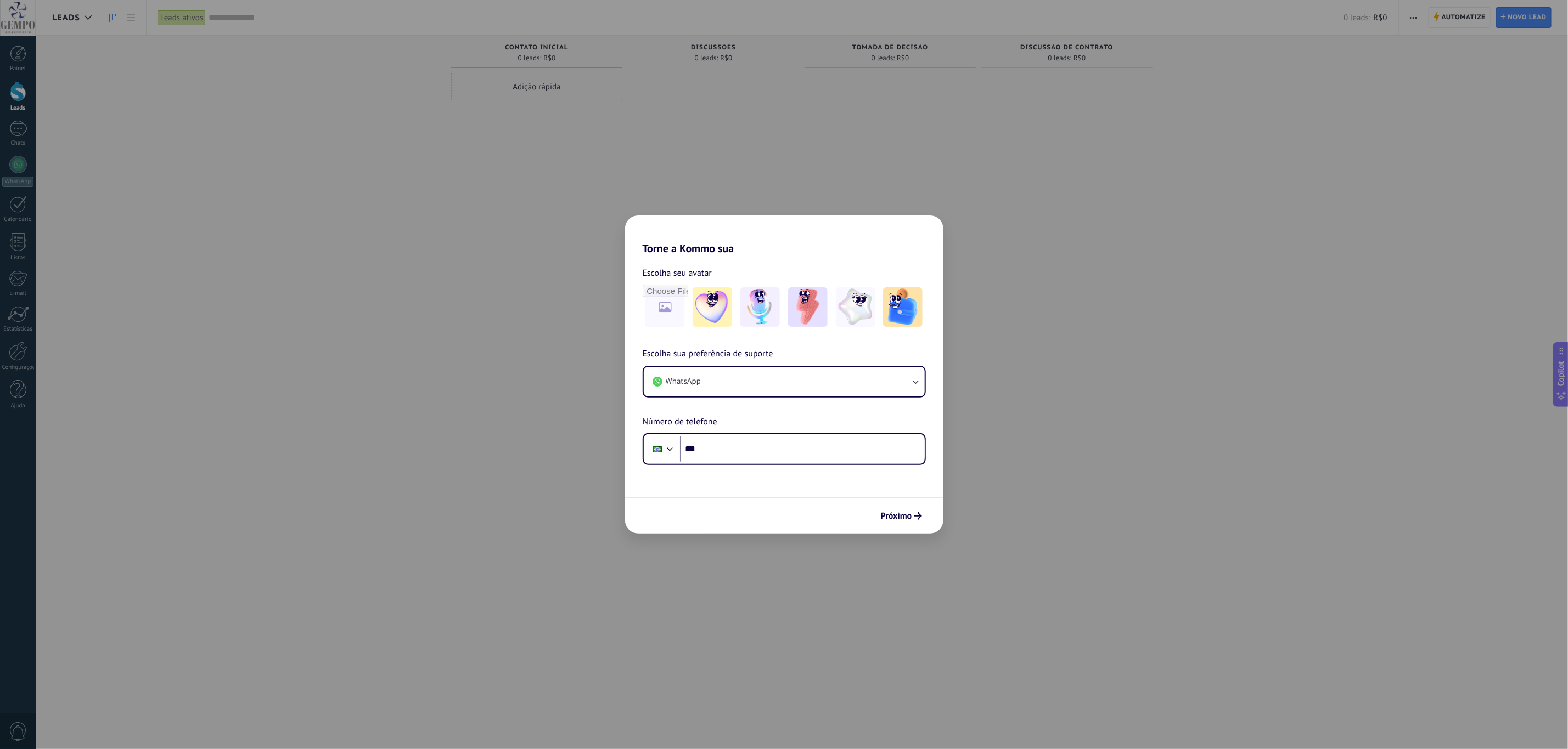
click at [69, 17] on span "Leads" at bounding box center [66, 18] width 28 height 11
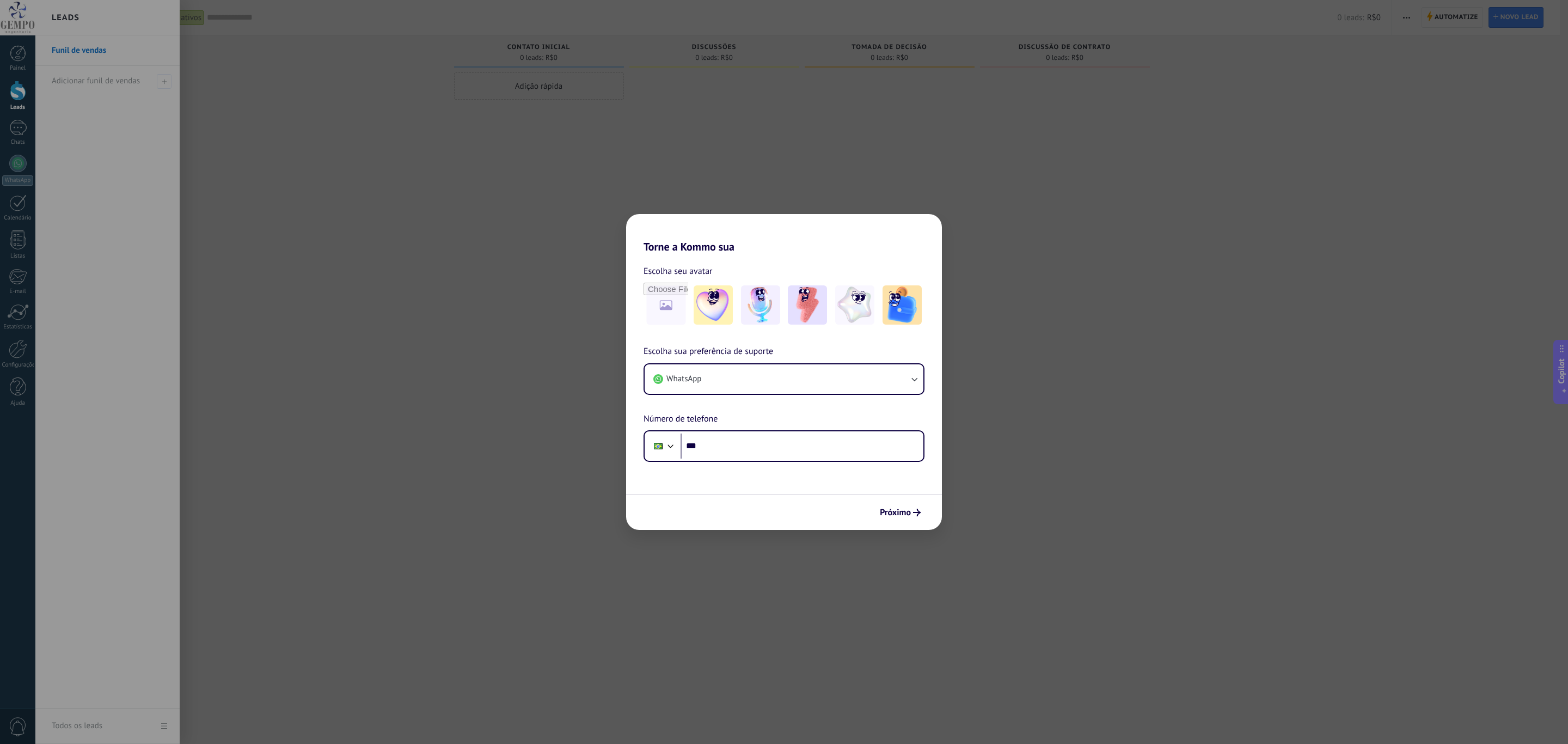
click at [16, 496] on span "0" at bounding box center [17, 727] width 18 height 19
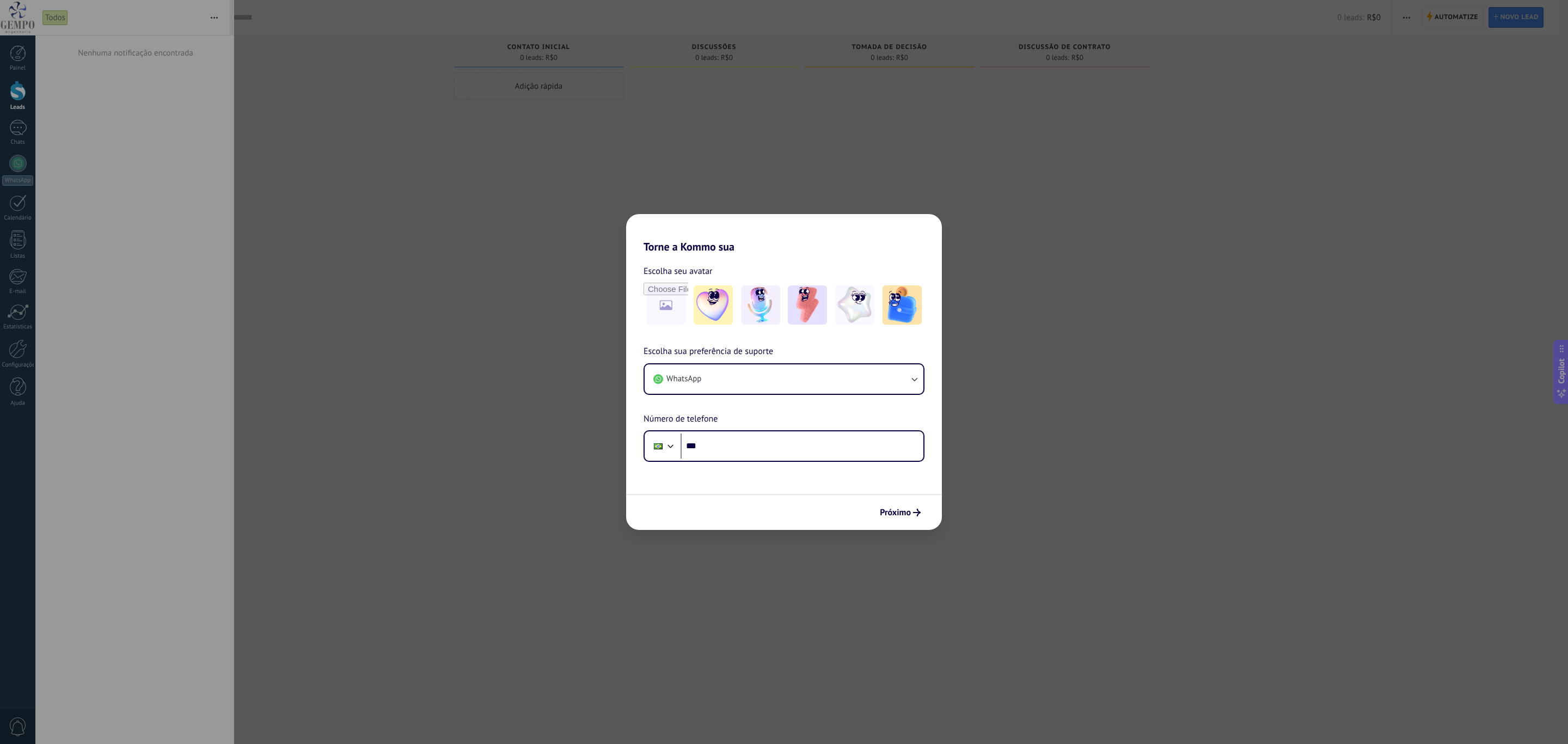
click at [87, 496] on div "Nenhuma notificação encontrada" at bounding box center [135, 390] width 198 height 709
click at [5, 64] on link "Painel" at bounding box center [17, 58] width 36 height 27
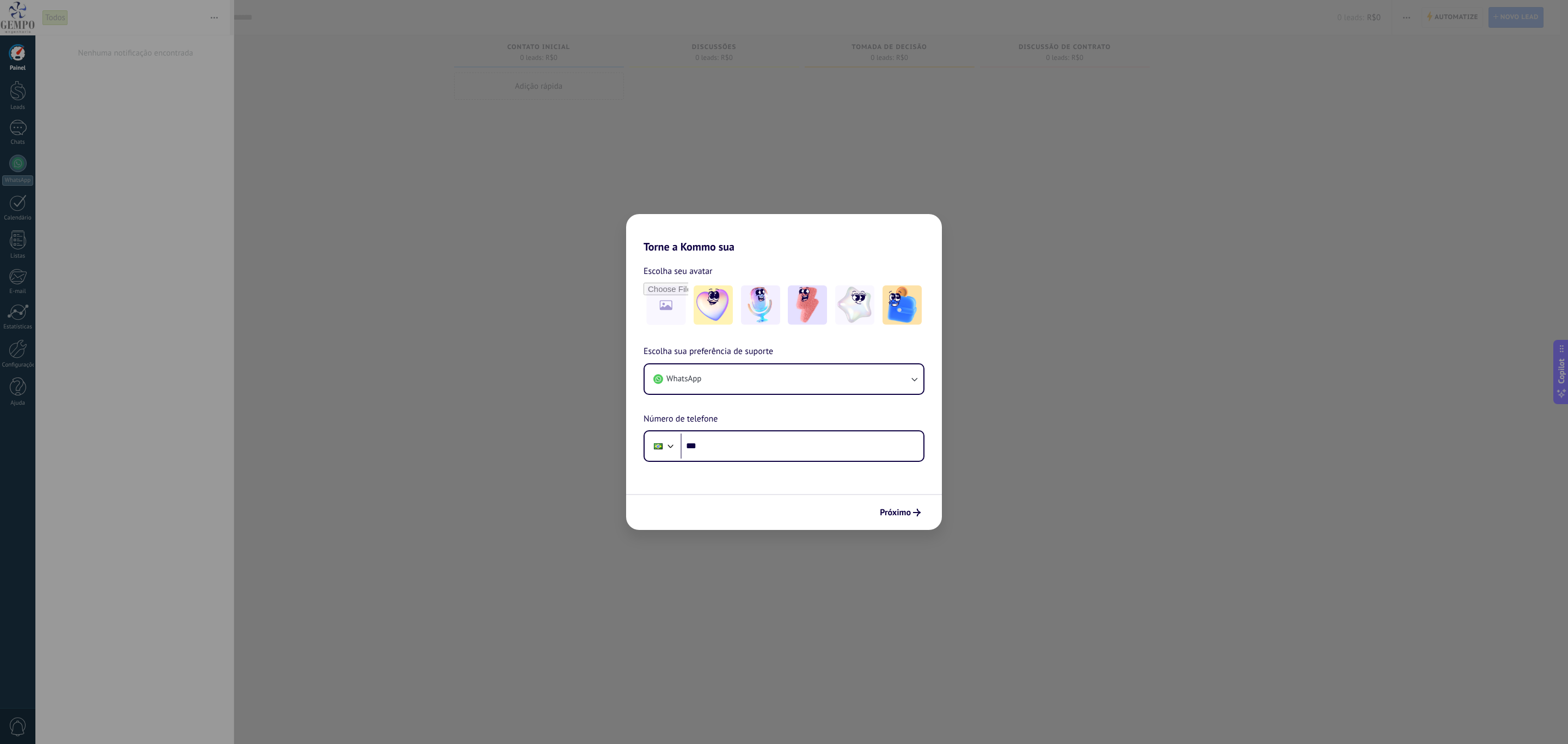
click at [20, 7] on div at bounding box center [17, 17] width 36 height 36
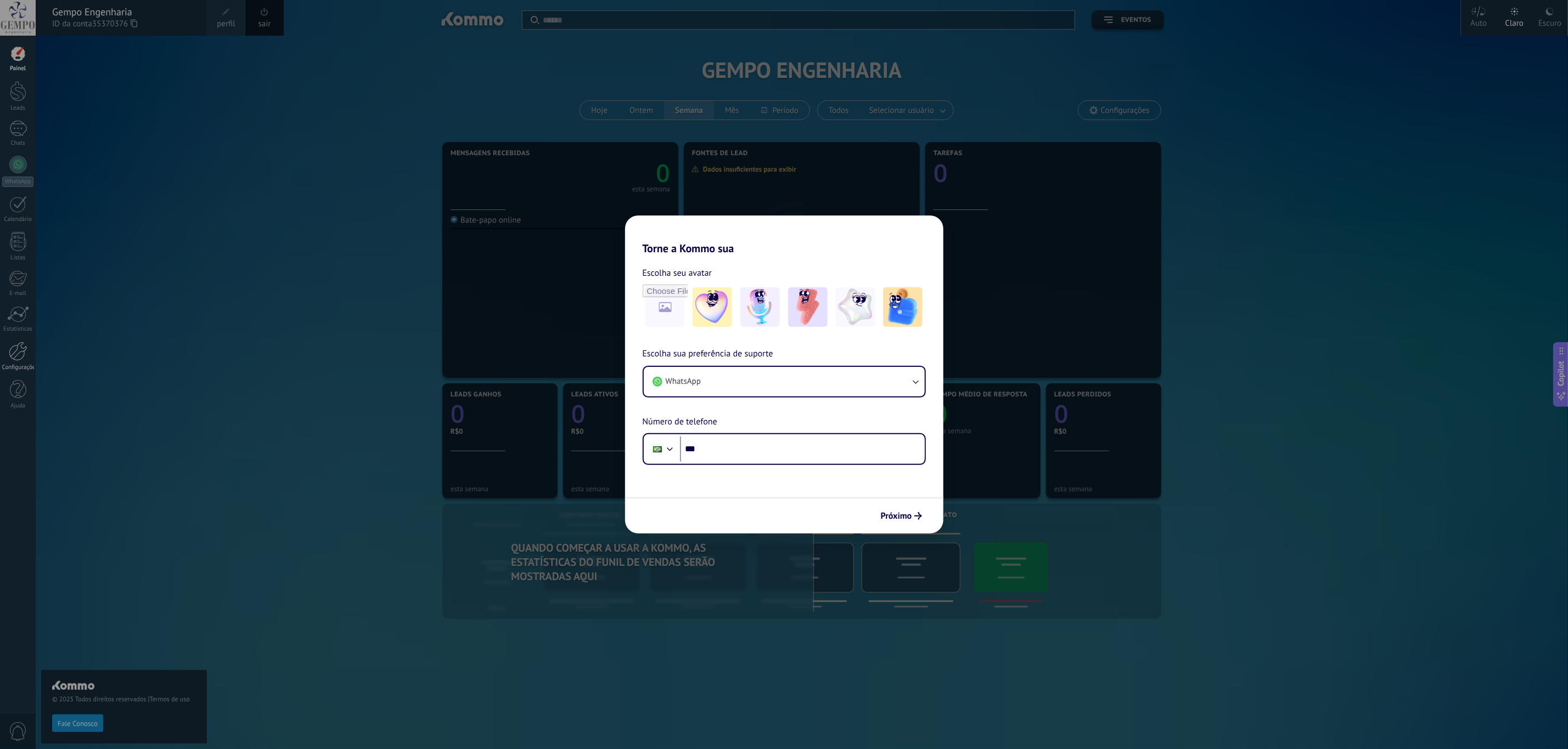
scroll to position [26, 0]
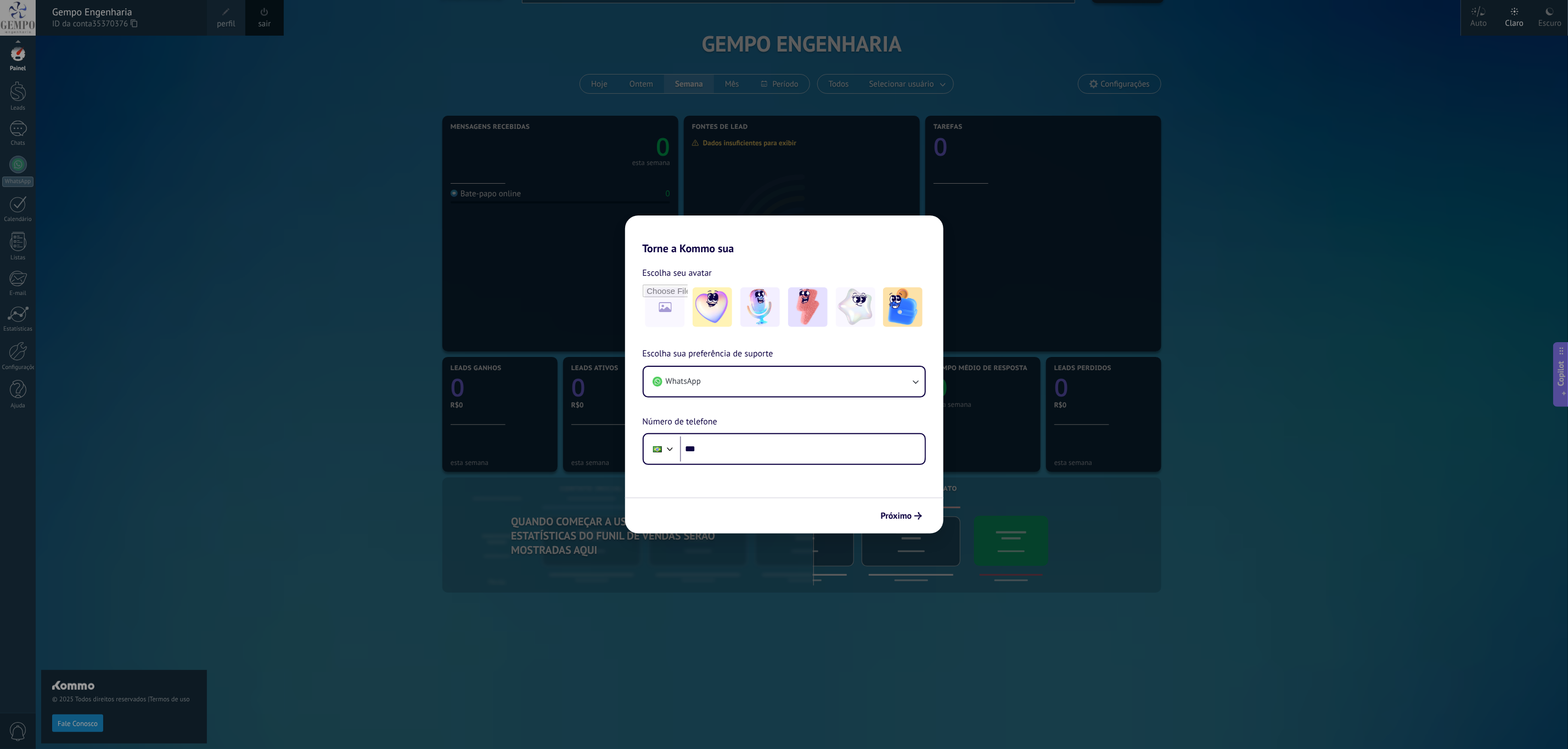
click at [266, 21] on link "sair" at bounding box center [265, 25] width 12 height 12
